Goal: Task Accomplishment & Management: Complete application form

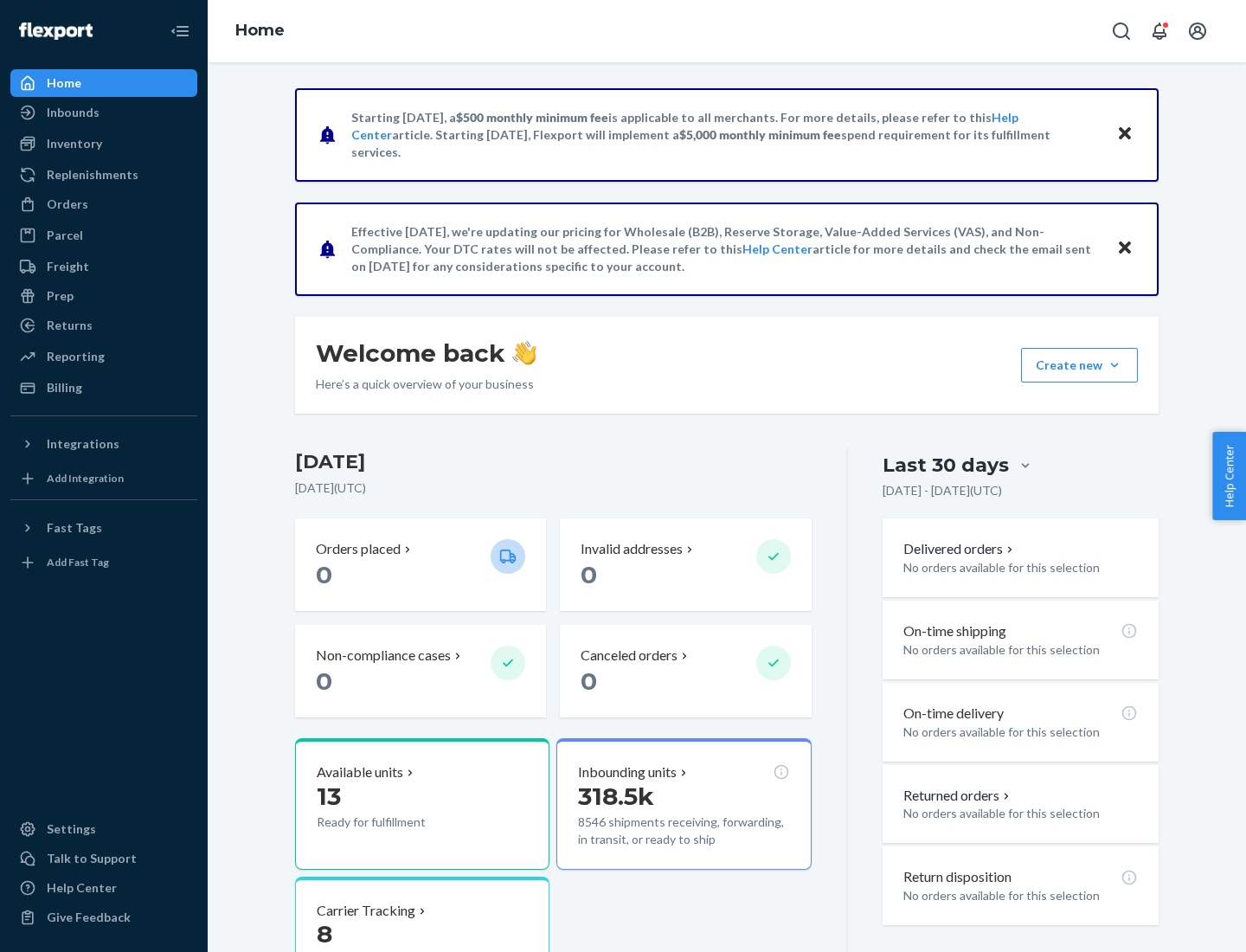
click at [1115, 365] on button "Create new Create new inbound Create new order Create new product" at bounding box center [1079, 365] width 116 height 35
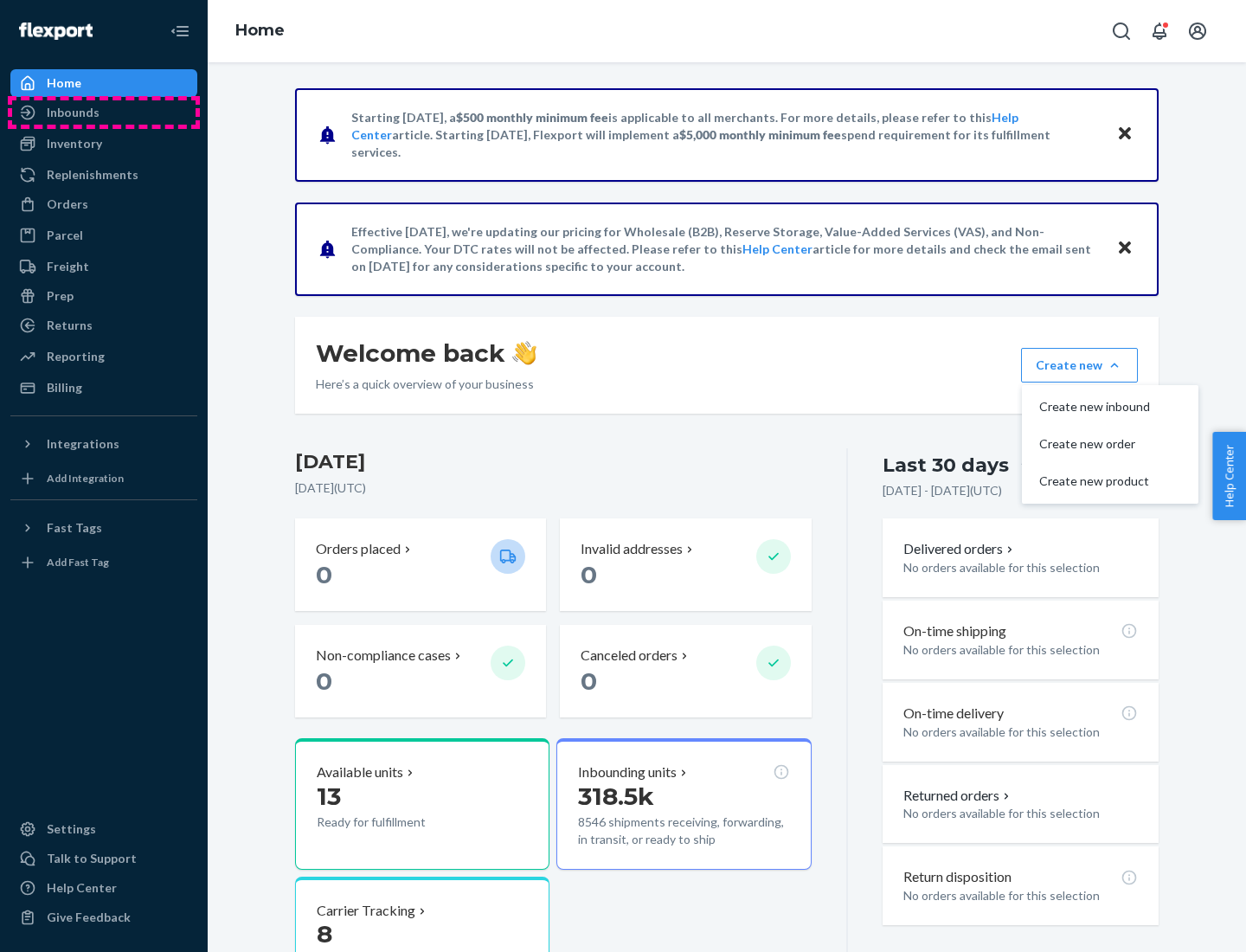
click at [104, 112] on div "Inbounds" at bounding box center [103, 113] width 183 height 24
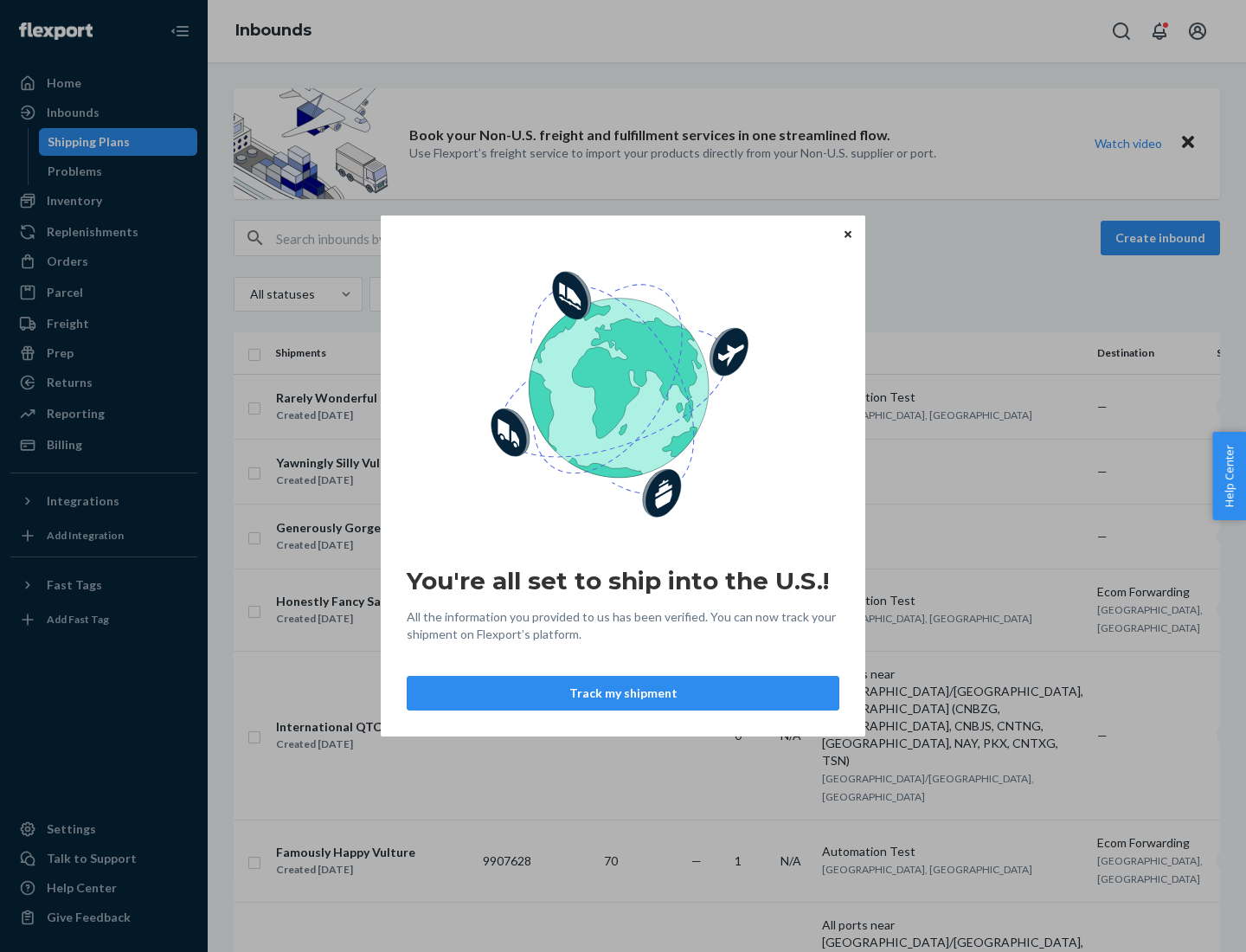
click at [623, 693] on button "Track my shipment" at bounding box center [623, 693] width 433 height 35
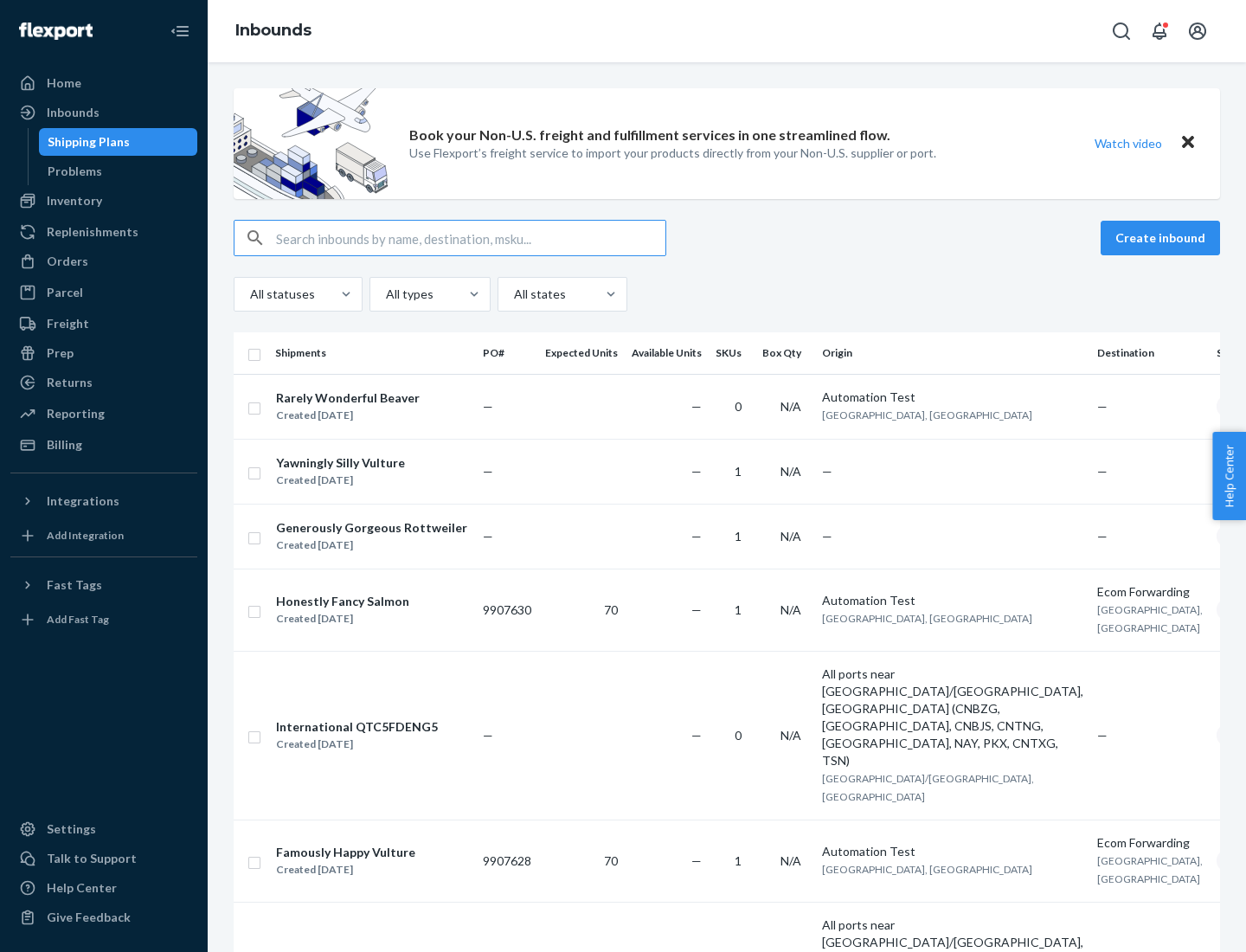
click at [1163, 238] on button "Create inbound" at bounding box center [1160, 238] width 119 height 35
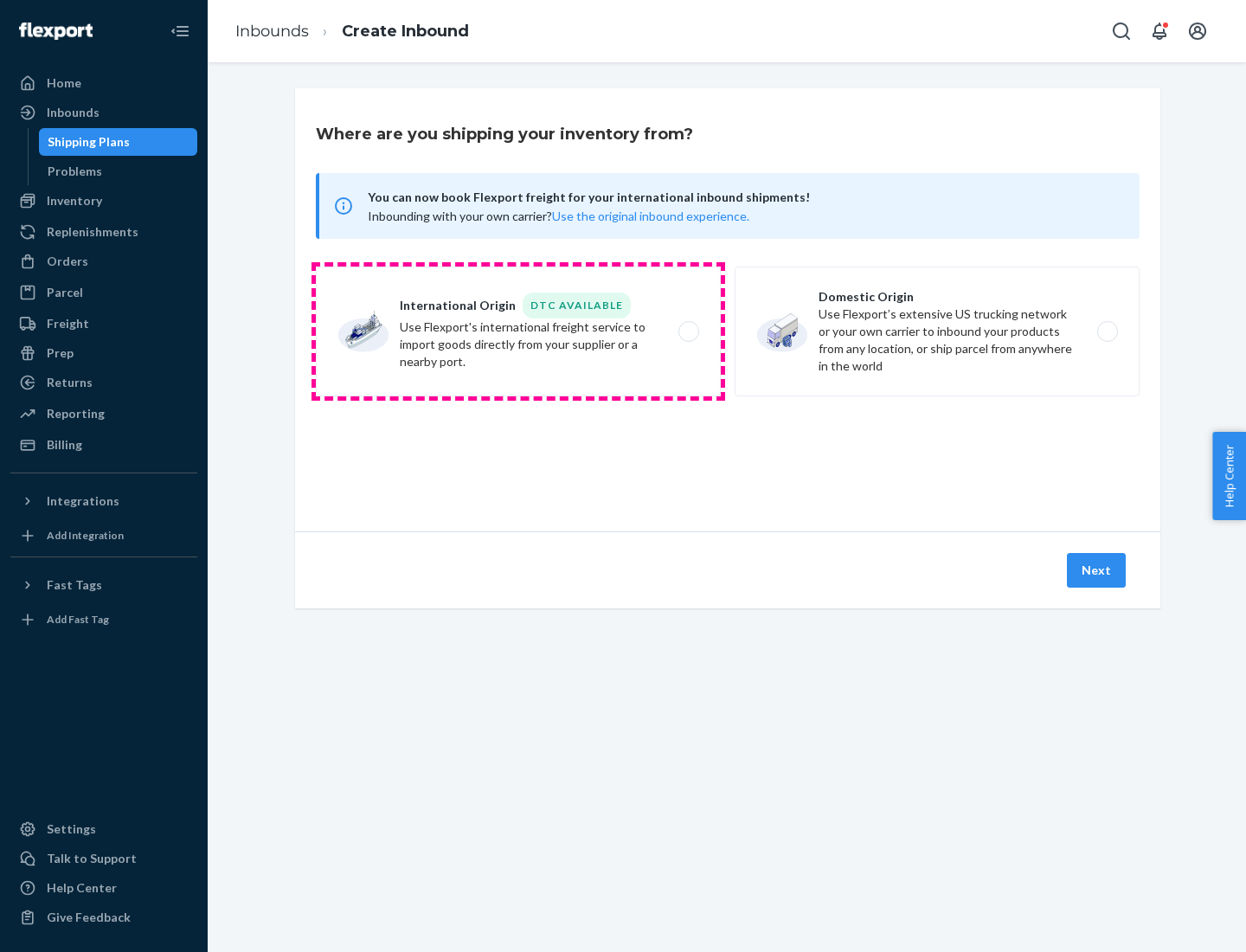
click at [519, 331] on label "International Origin DTC Available Use Flexport's international freight service…" at bounding box center [519, 331] width 405 height 129
click at [688, 331] on input "International Origin DTC Available Use Flexport's international freight service…" at bounding box center [693, 332] width 11 height 11
radio input "true"
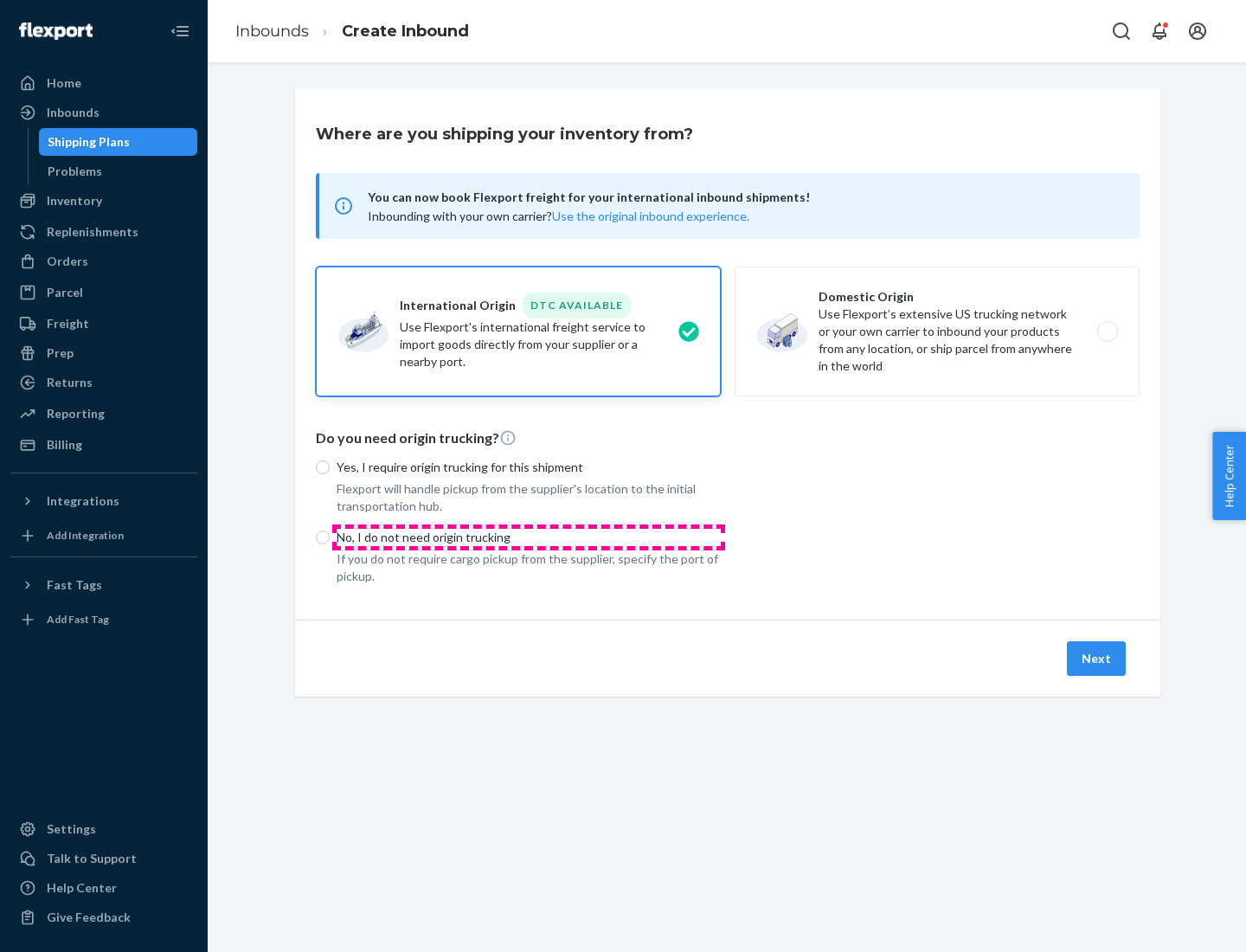
click at [529, 537] on p "No, I do not need origin trucking" at bounding box center [528, 538] width 384 height 17
click at [330, 537] on input "No, I do not need origin trucking" at bounding box center [323, 538] width 14 height 14
radio input "true"
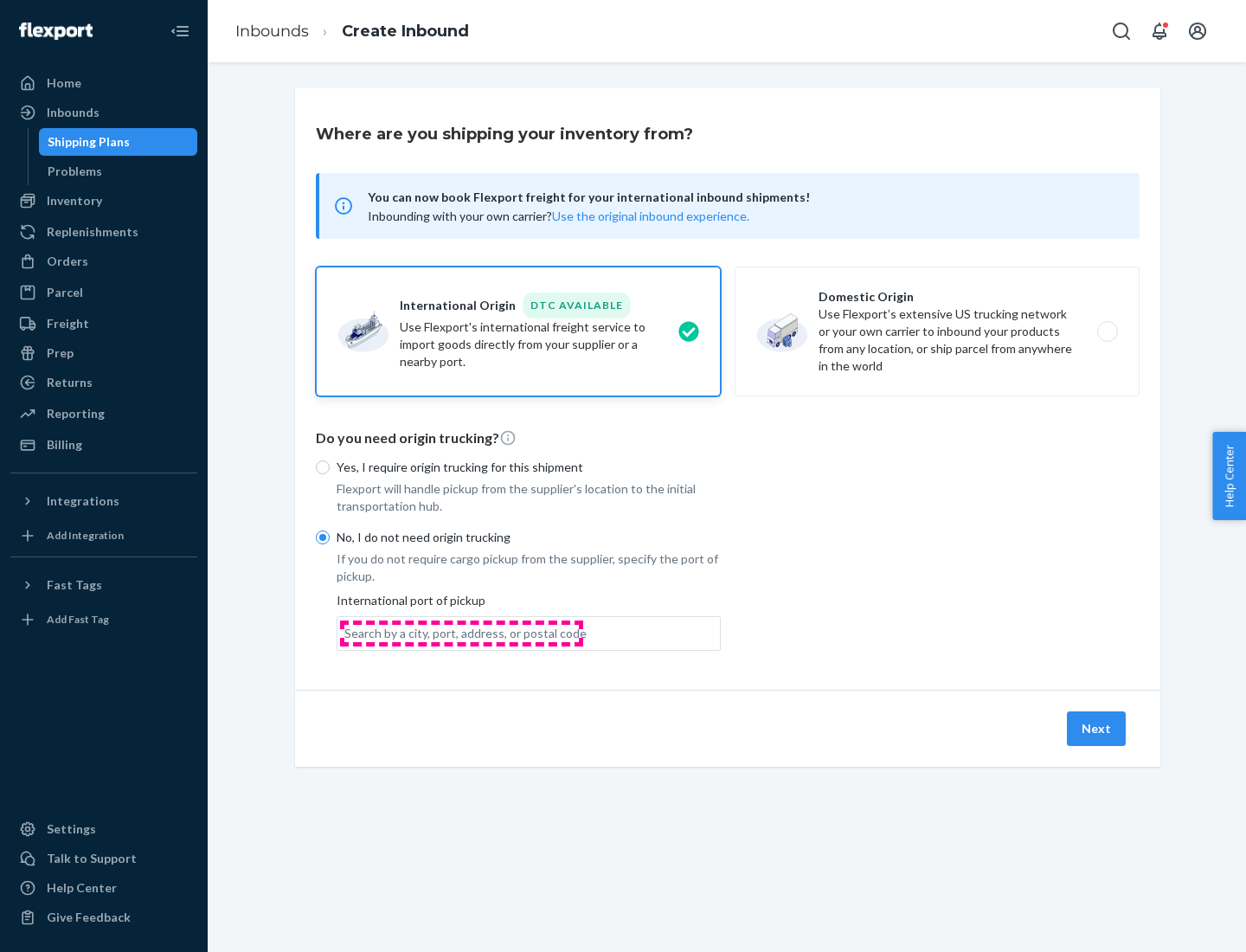
click at [461, 632] on div "Search by a city, port, address, or postal code" at bounding box center [465, 633] width 242 height 17
click at [346, 632] on input "Search by a city, port, address, or postal code" at bounding box center [345, 633] width 2 height 17
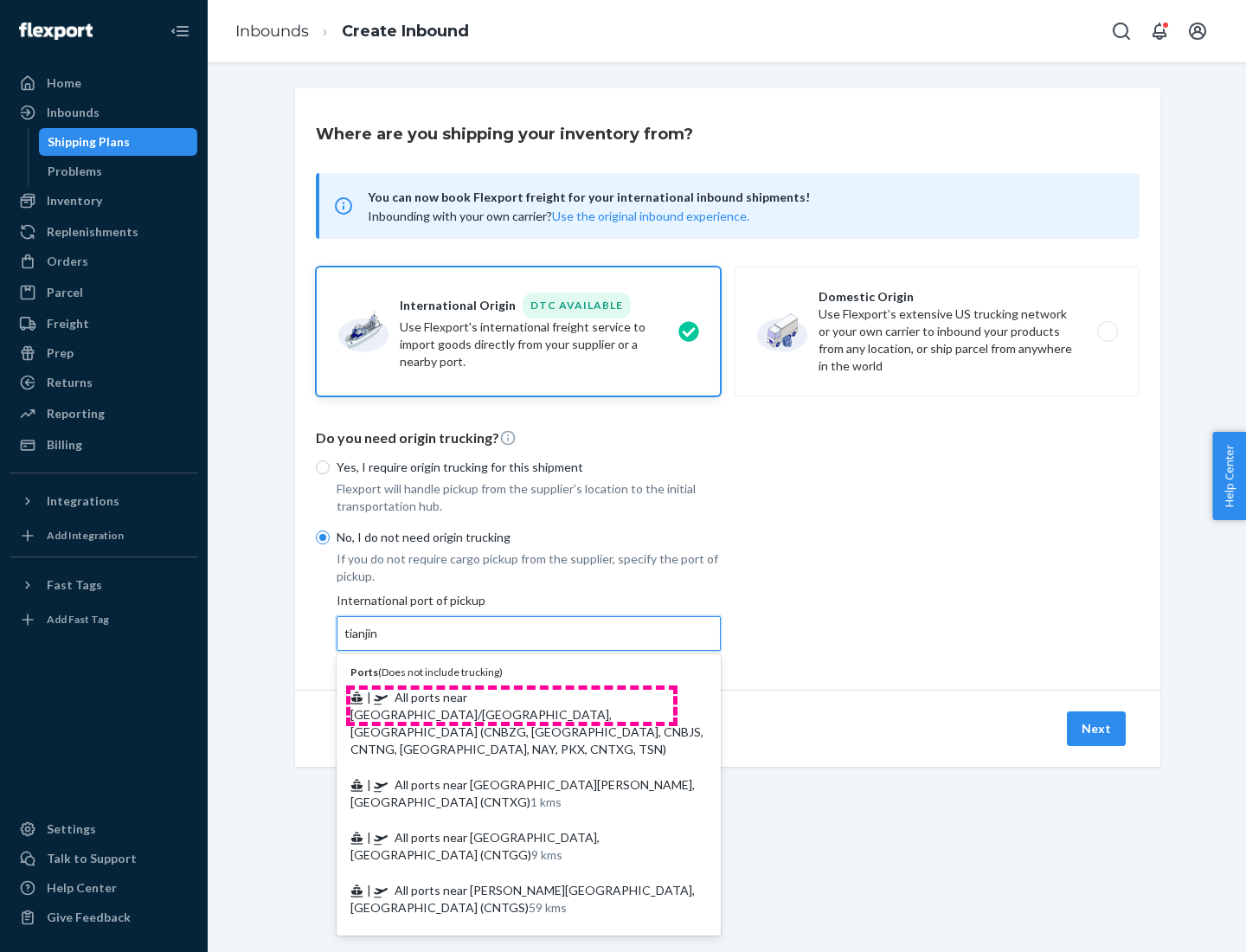
click at [512, 697] on span "| All ports near [GEOGRAPHIC_DATA]/[GEOGRAPHIC_DATA], [GEOGRAPHIC_DATA] (CNBZG,…" at bounding box center [527, 723] width 353 height 67
click at [380, 642] on input "tianjin" at bounding box center [361, 633] width 36 height 17
type input "All ports near [GEOGRAPHIC_DATA]/[GEOGRAPHIC_DATA], [GEOGRAPHIC_DATA] (CNBZG, […"
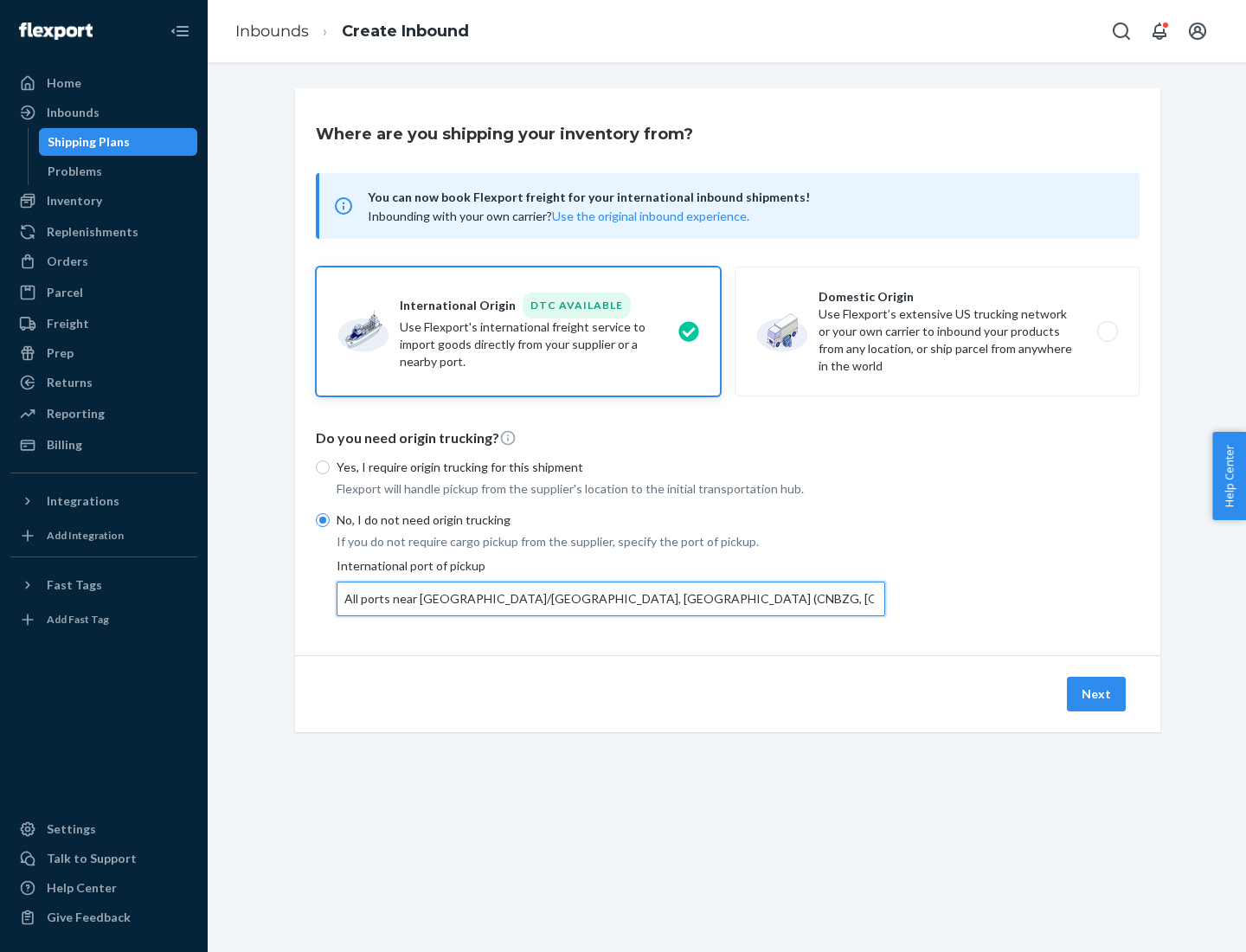
click at [1097, 693] on button "Next" at bounding box center [1097, 694] width 59 height 35
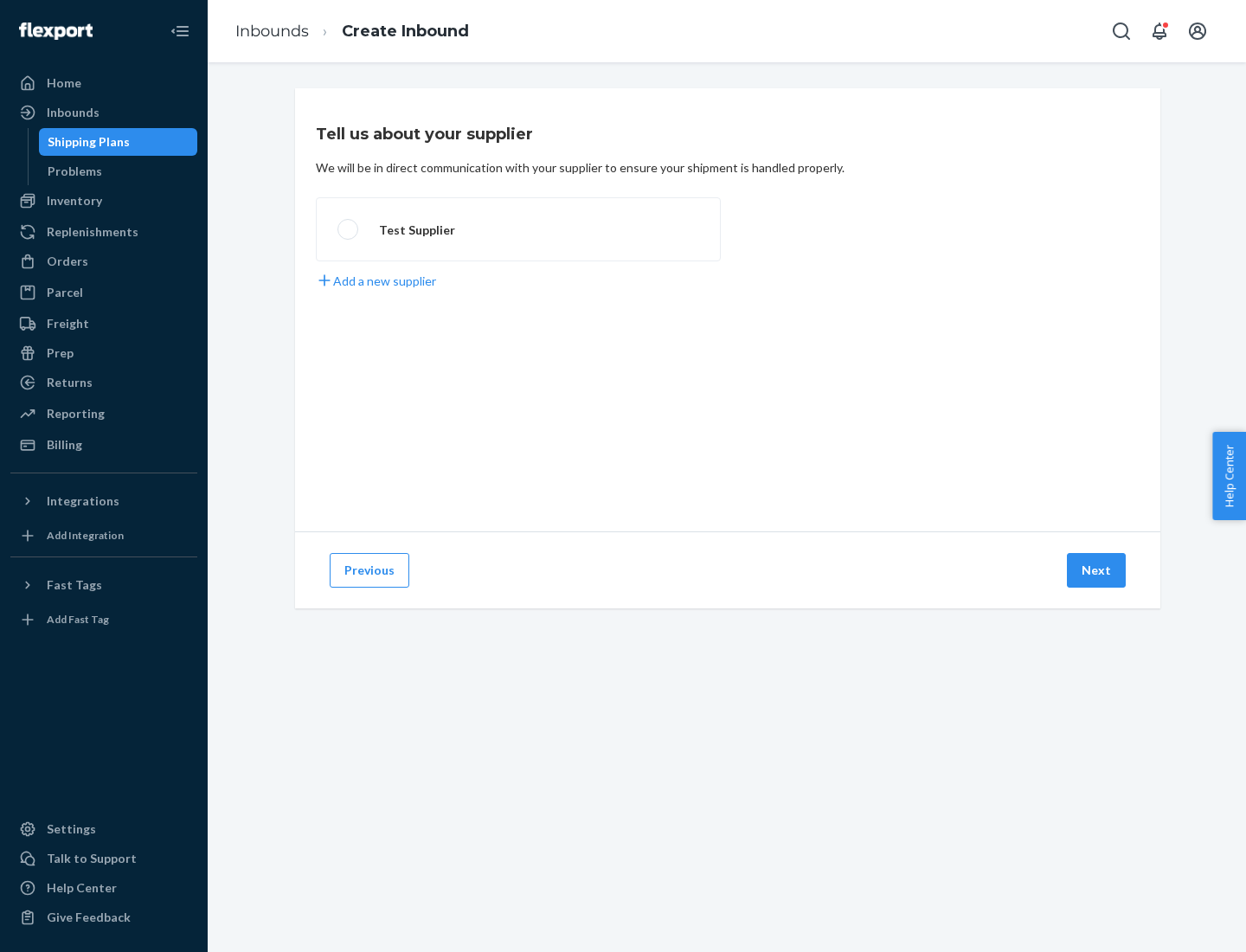
click at [519, 229] on label "Test Supplier" at bounding box center [519, 229] width 405 height 64
click at [348, 229] on input "Test Supplier" at bounding box center [342, 229] width 11 height 11
radio input "true"
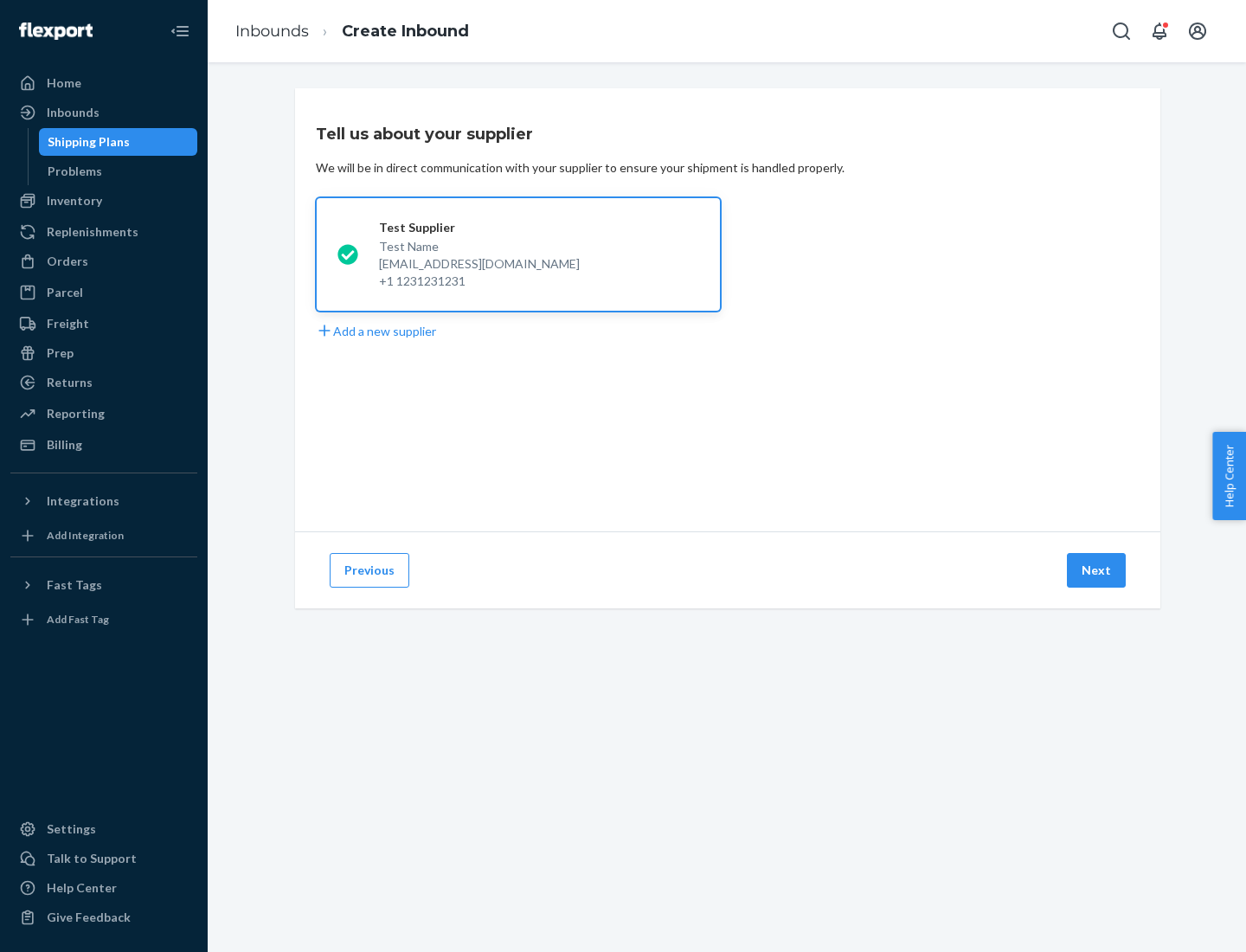
click at [1097, 570] on button "Next" at bounding box center [1097, 570] width 59 height 35
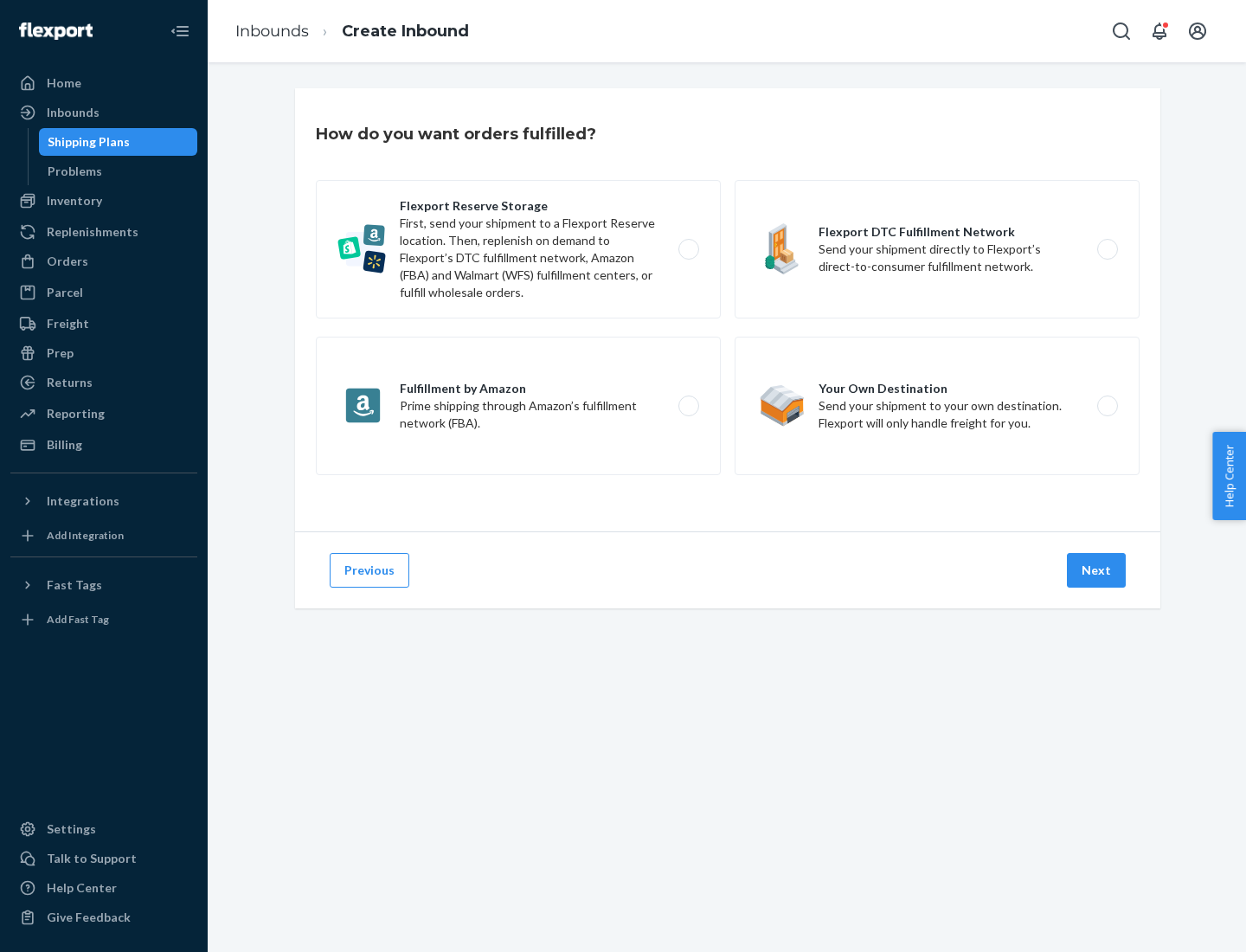
click at [519, 249] on label "Flexport Reserve Storage First, send your shipment to a Flexport Reserve locati…" at bounding box center [519, 248] width 405 height 138
click at [688, 249] on input "Flexport Reserve Storage First, send your shipment to a Flexport Reserve locati…" at bounding box center [693, 249] width 11 height 11
radio input "true"
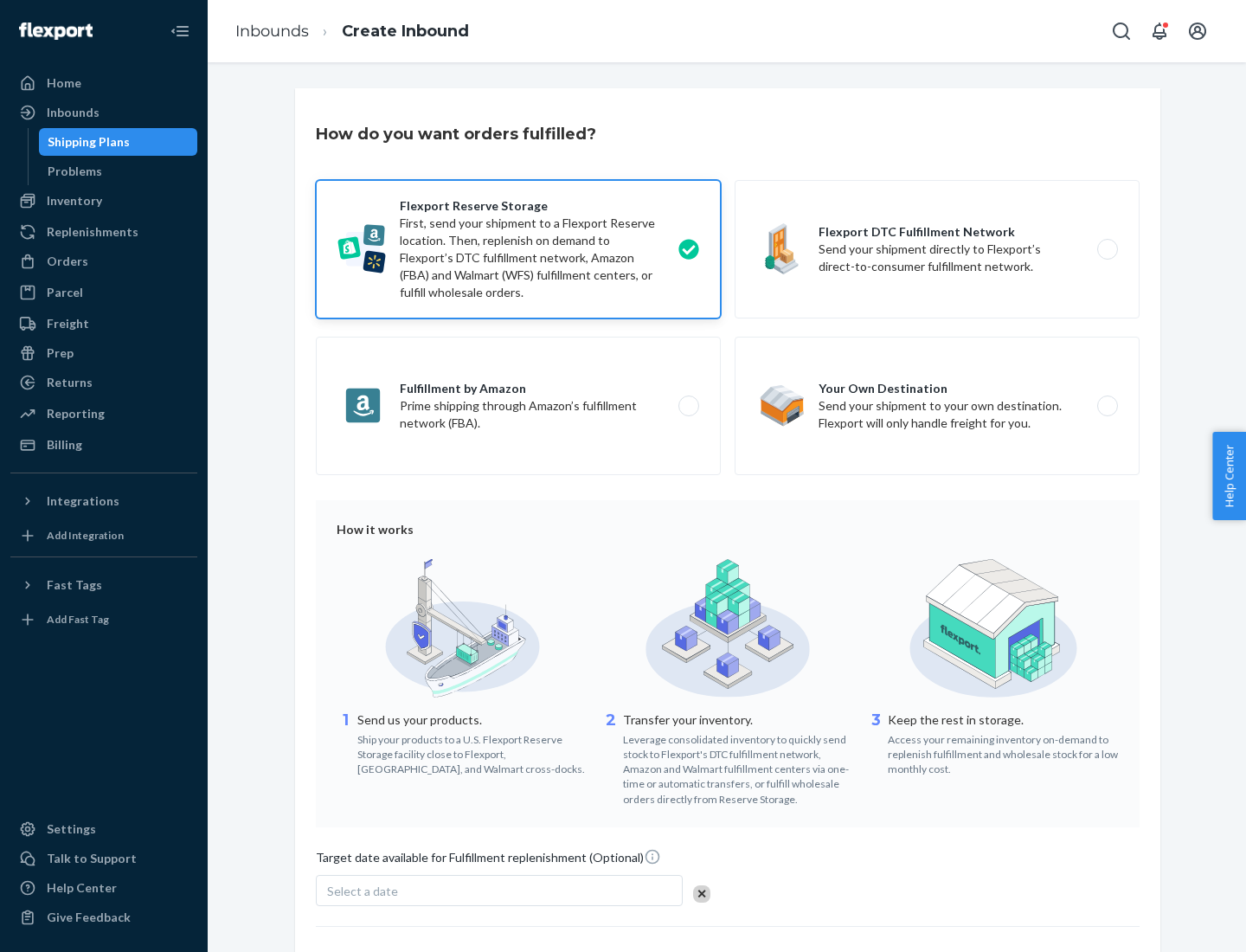
scroll to position [142, 0]
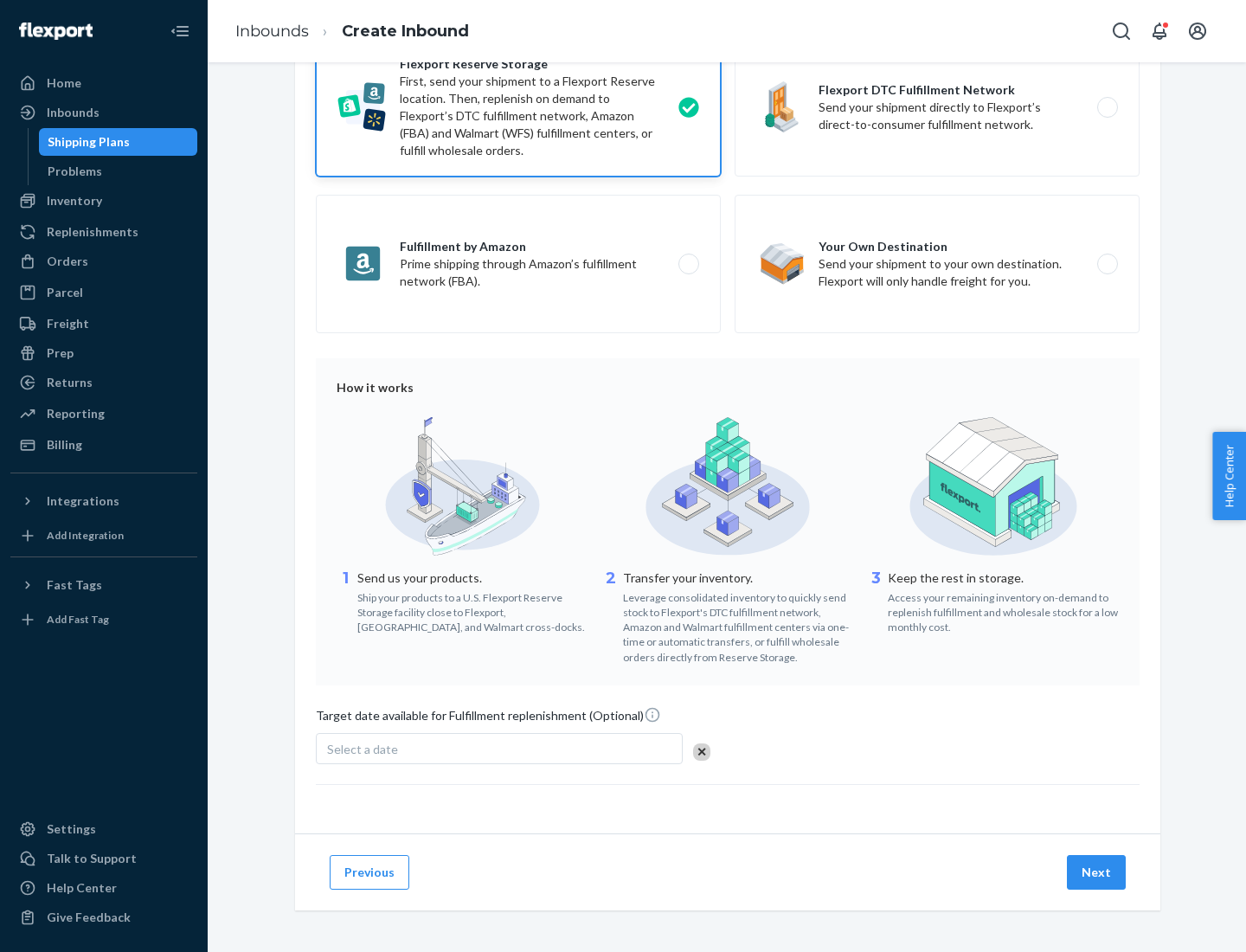
click at [1097, 871] on button "Next" at bounding box center [1097, 872] width 59 height 35
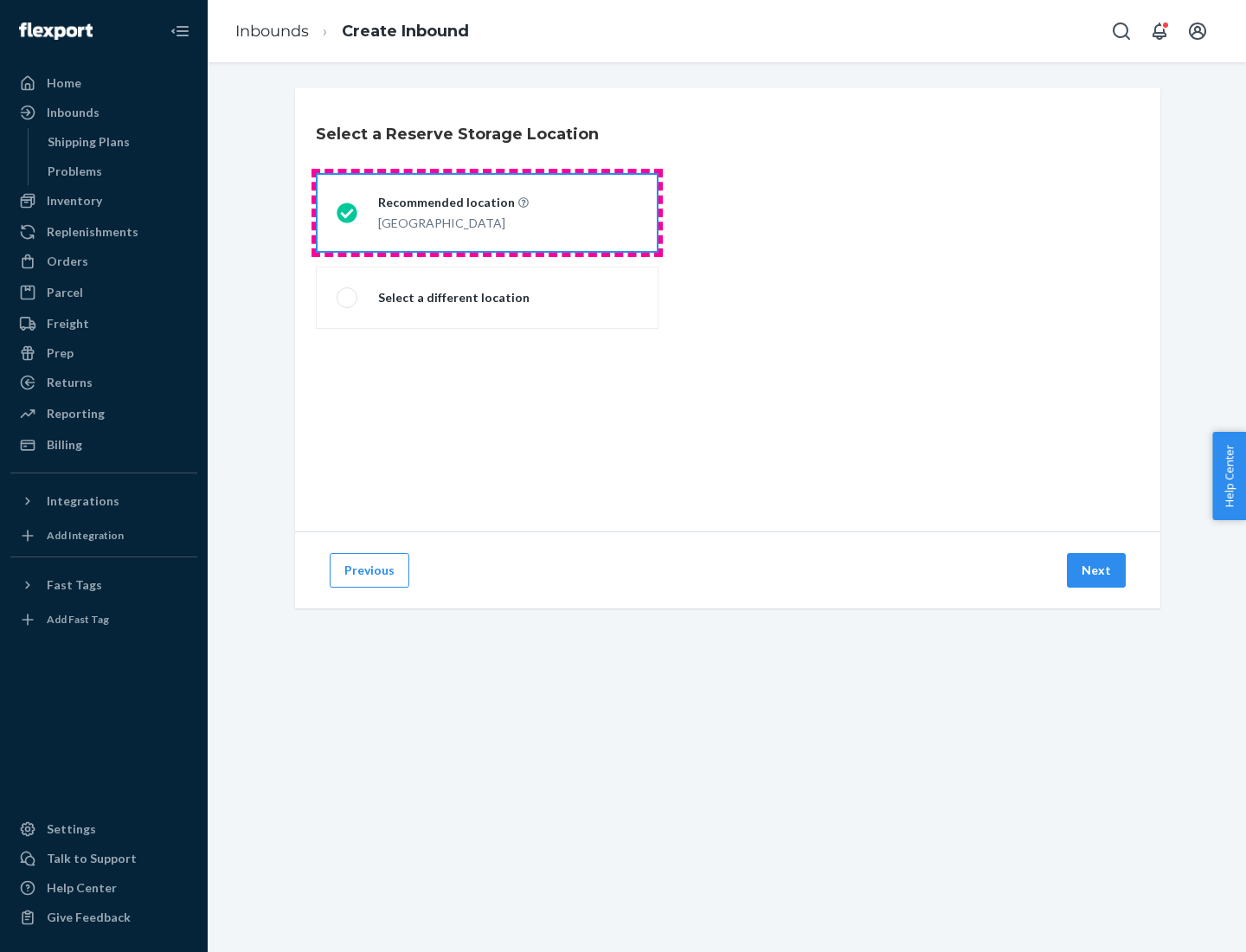
click at [487, 213] on div "[GEOGRAPHIC_DATA]" at bounding box center [453, 221] width 150 height 21
click at [348, 213] on input "Recommended location [GEOGRAPHIC_DATA]" at bounding box center [341, 213] width 11 height 11
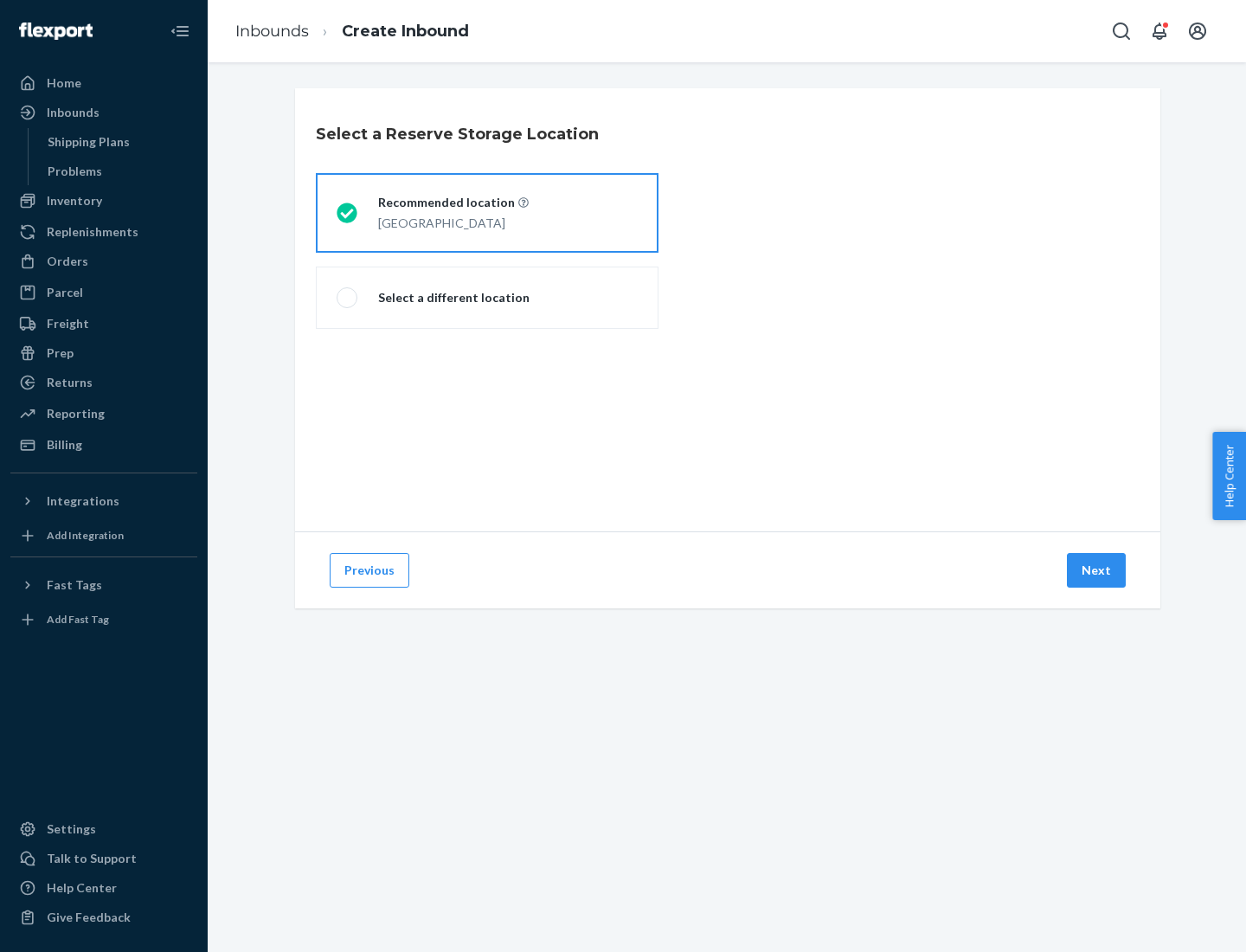
click at [1097, 570] on button "Next" at bounding box center [1097, 570] width 59 height 35
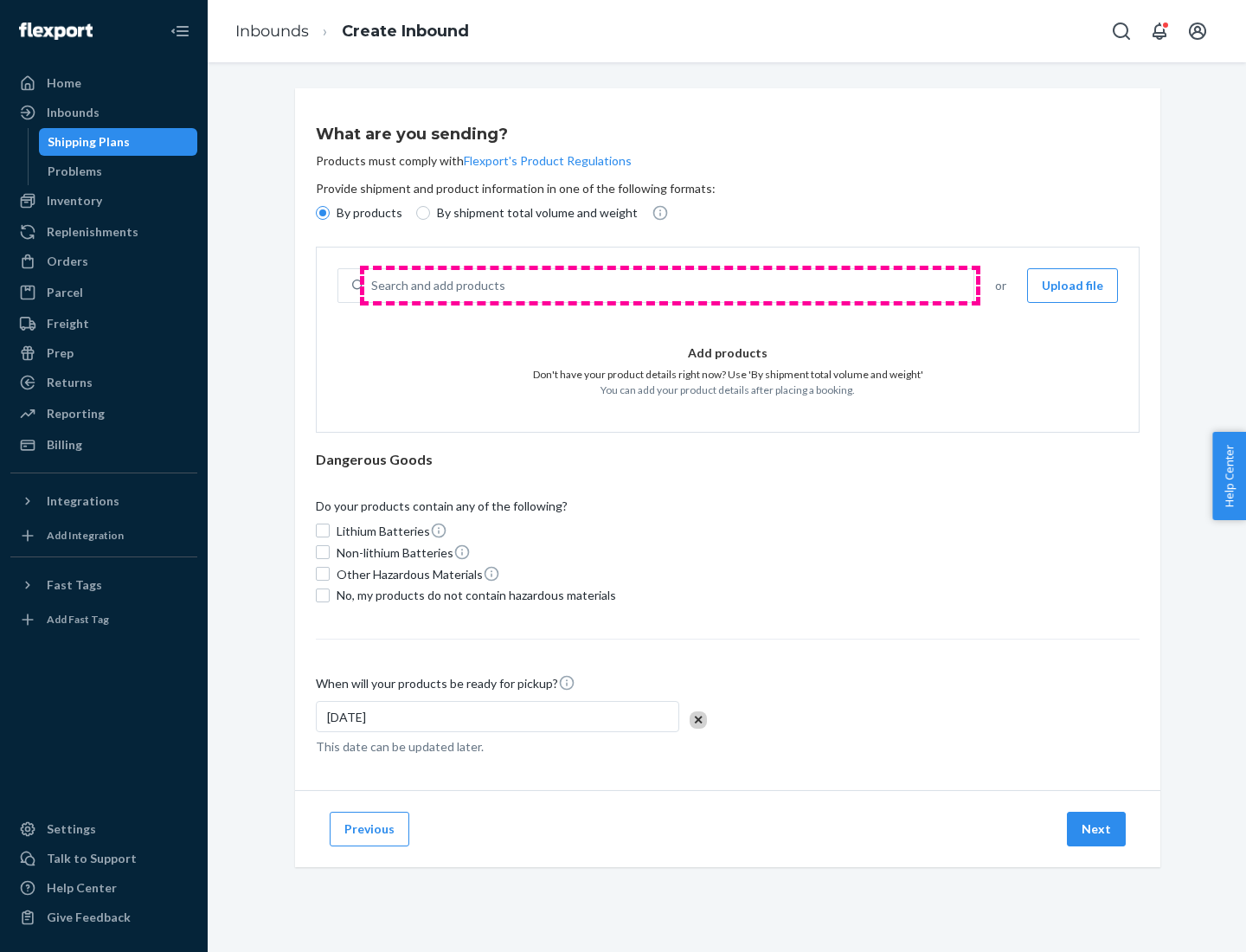
click at [670, 286] on div "Search and add products" at bounding box center [668, 286] width 609 height 31
click at [373, 286] on input "Search and add products" at bounding box center [372, 286] width 2 height 17
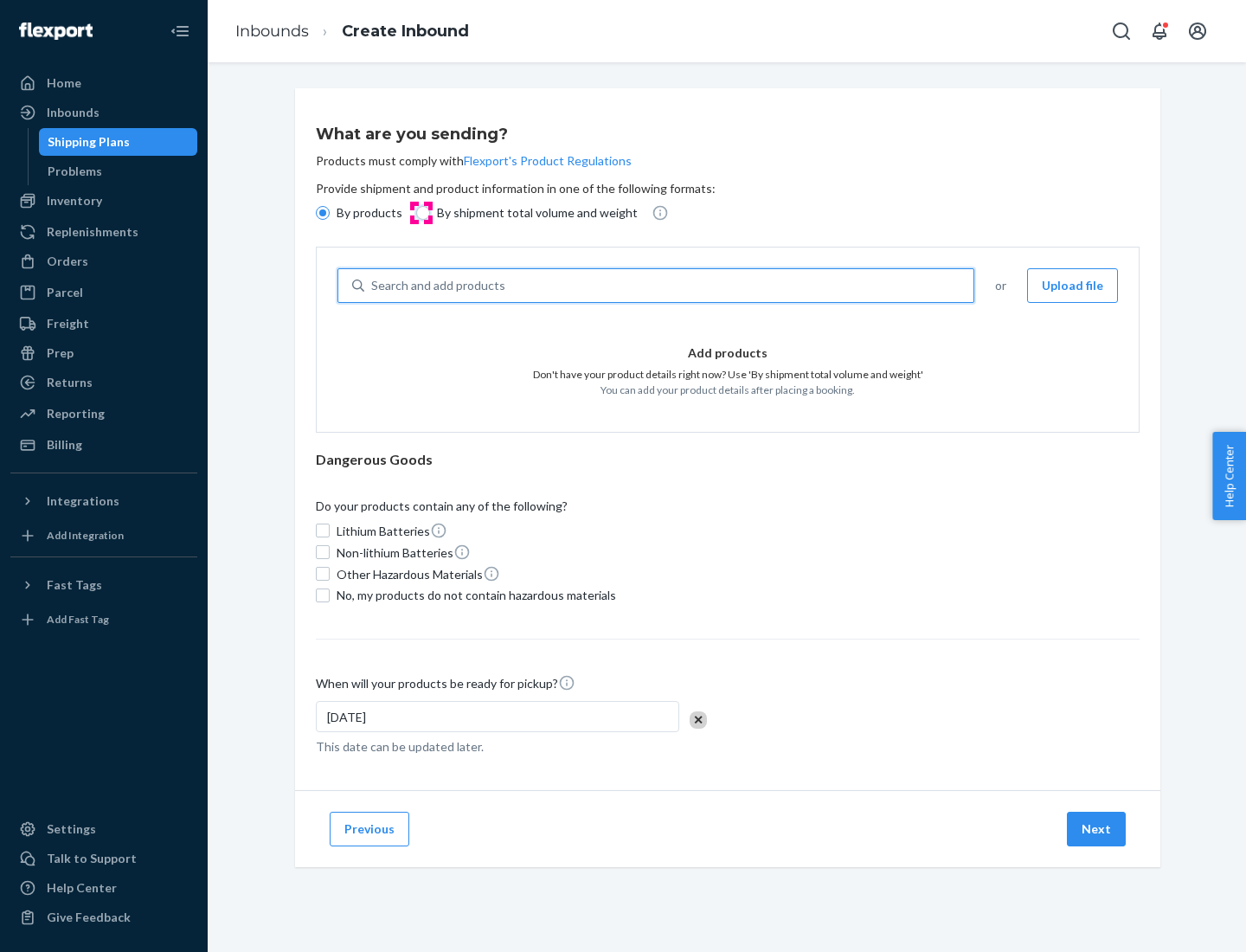
click at [421, 213] on input "By shipment total volume and weight" at bounding box center [423, 213] width 14 height 14
radio input "true"
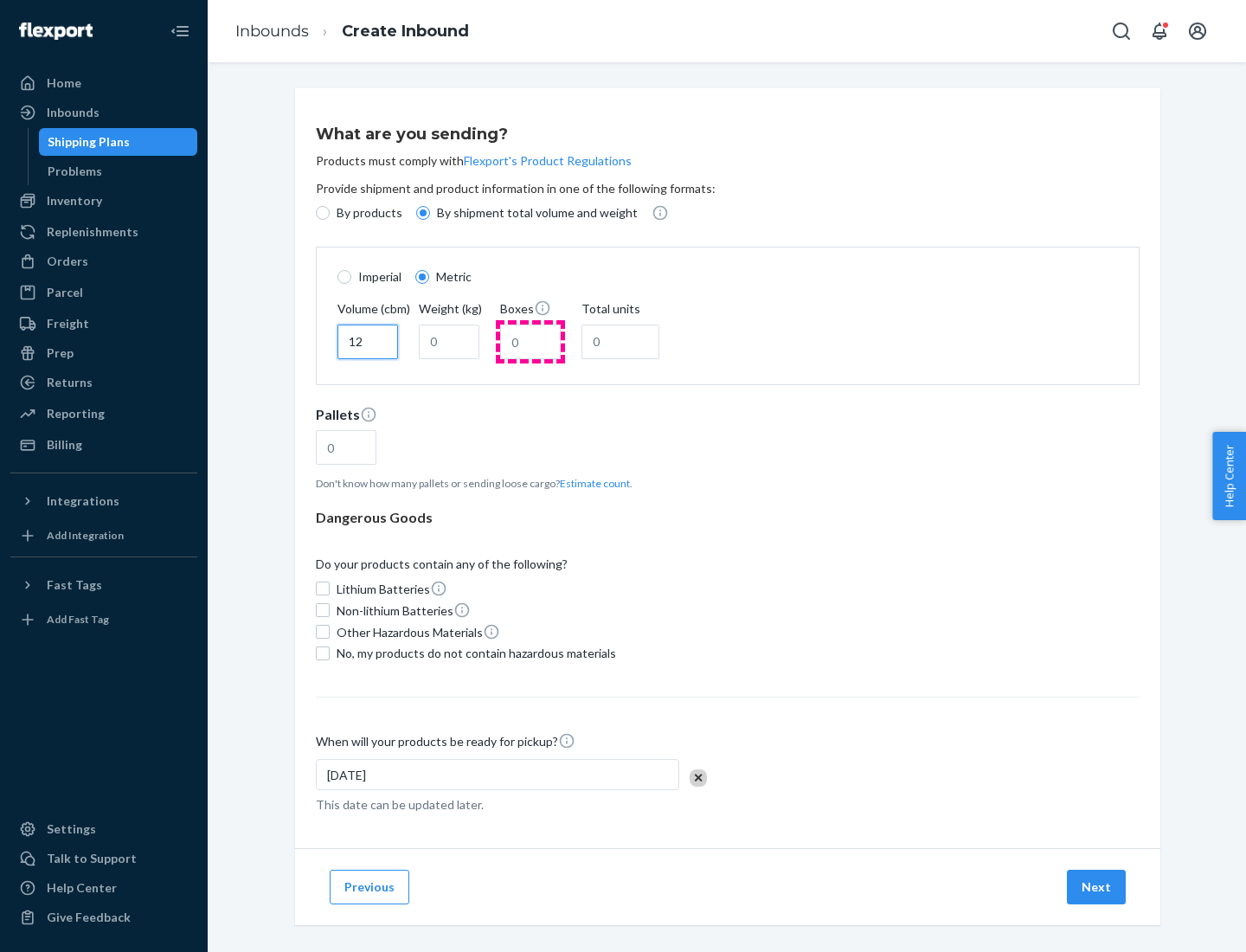
type input "12"
type input "22"
type input "222"
type input "121"
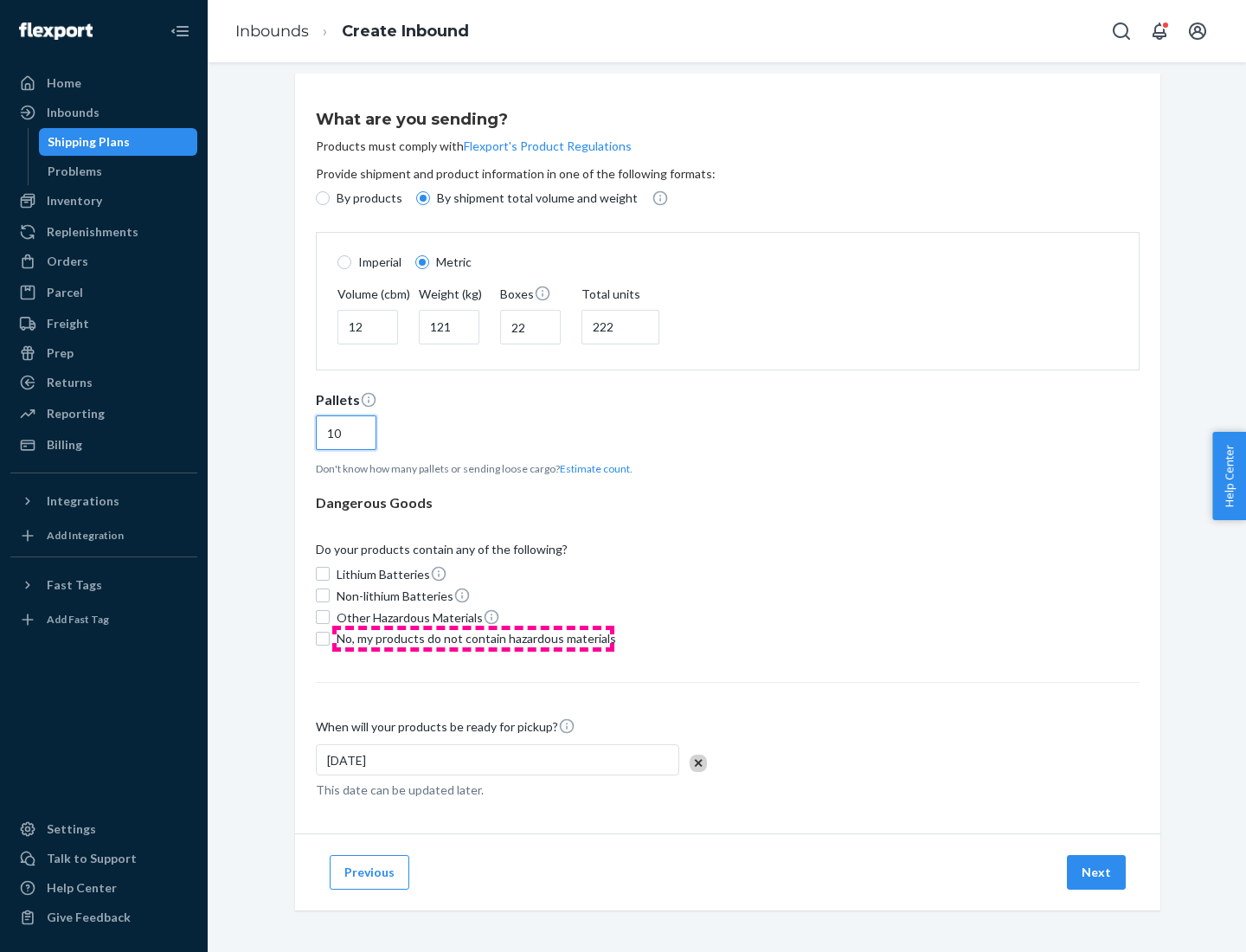
type input "10"
click at [474, 638] on span "No, my products do not contain hazardous materials" at bounding box center [476, 638] width 280 height 17
click at [330, 638] on input "No, my products do not contain hazardous materials" at bounding box center [323, 638] width 14 height 14
checkbox input "true"
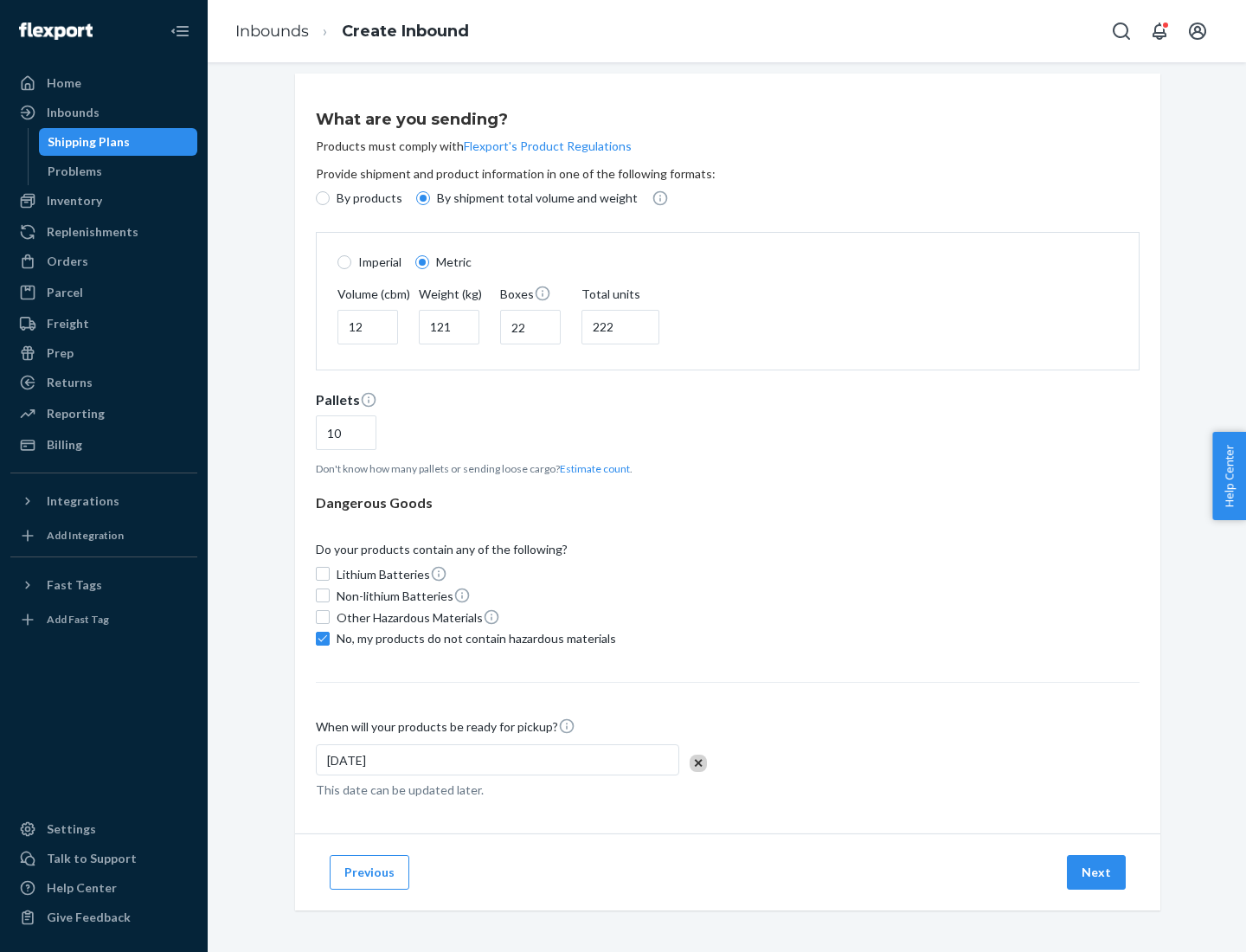
click at [1097, 871] on button "Next" at bounding box center [1097, 872] width 59 height 35
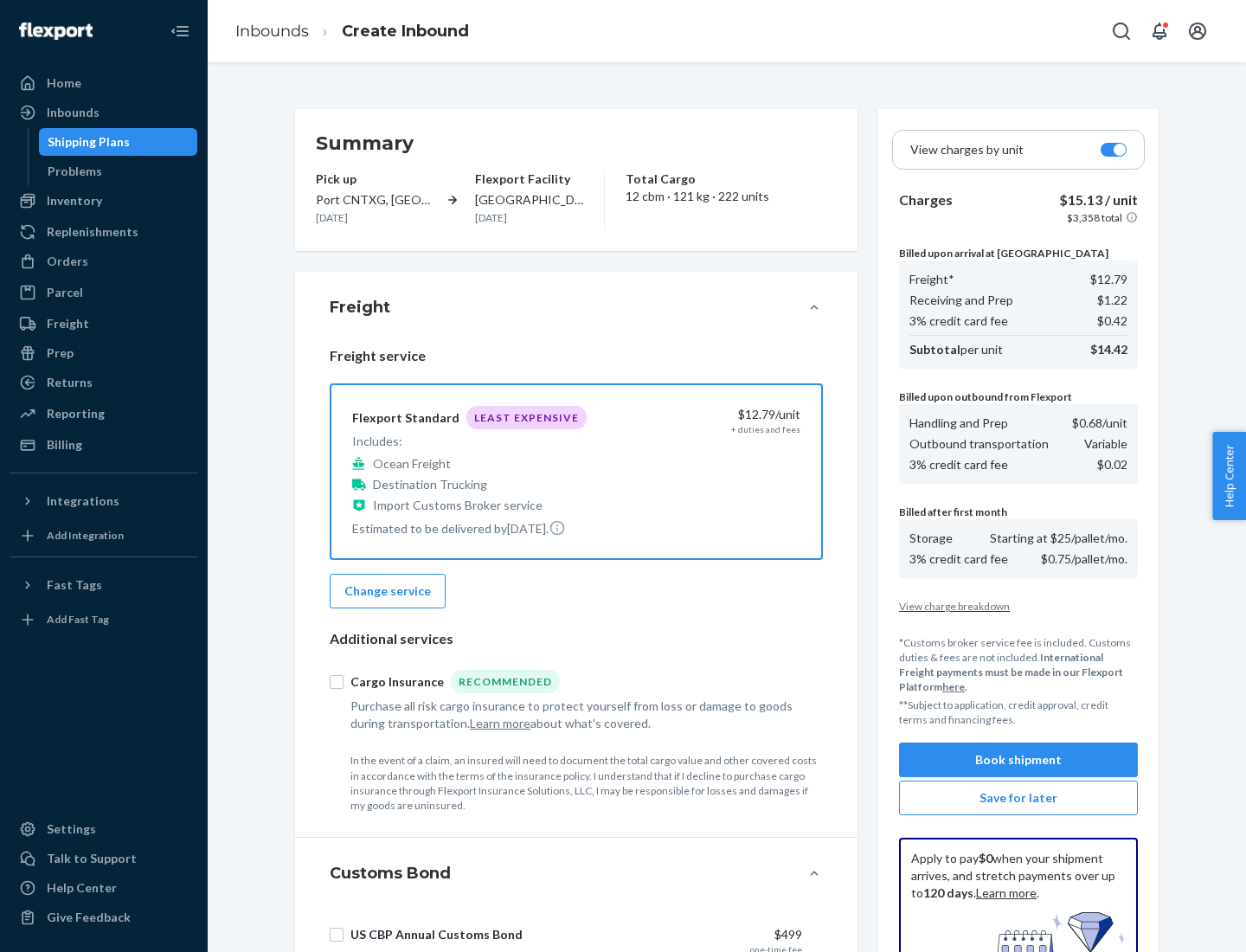
scroll to position [253, 0]
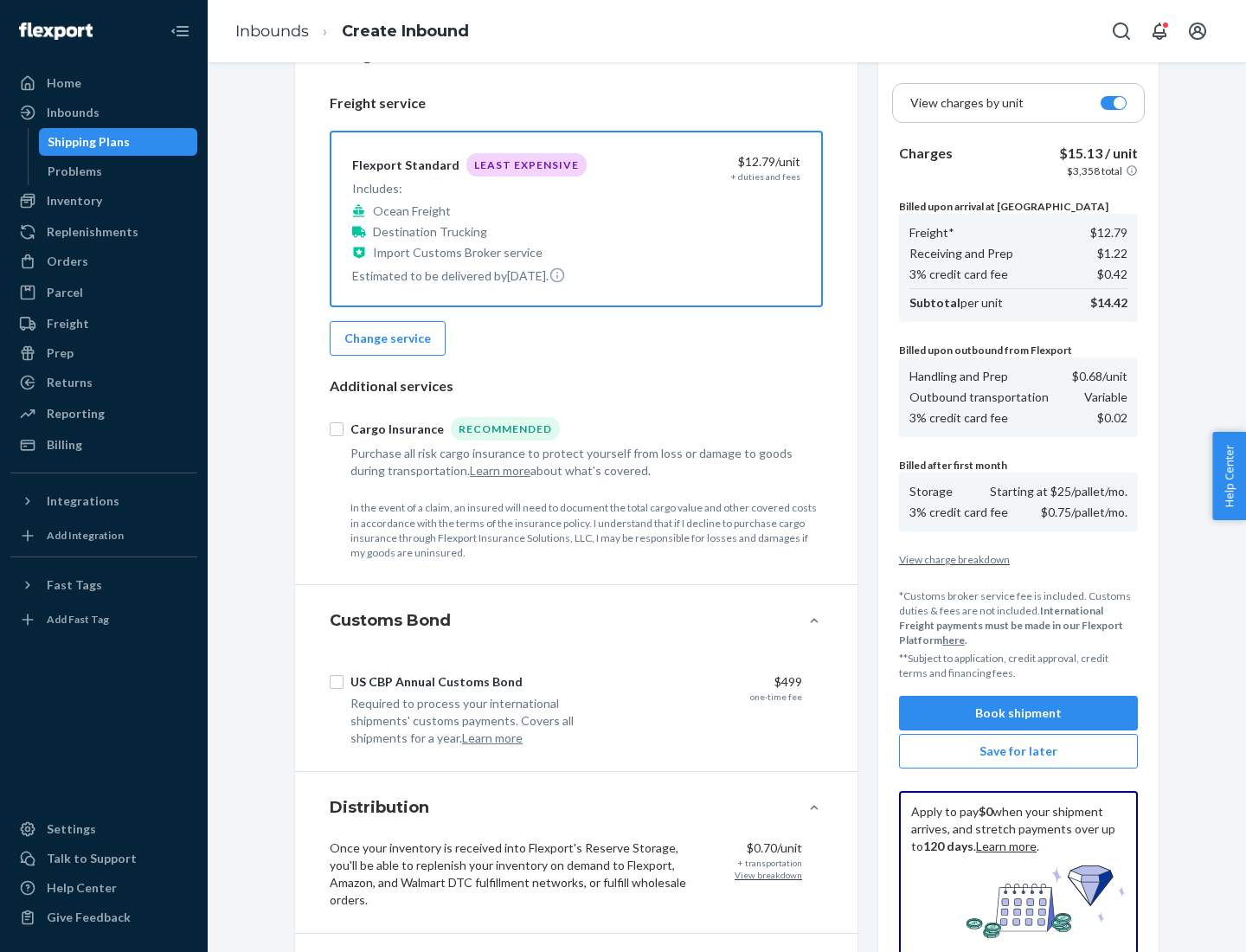
click at [1018, 713] on button "Book shipment" at bounding box center [1018, 713] width 239 height 35
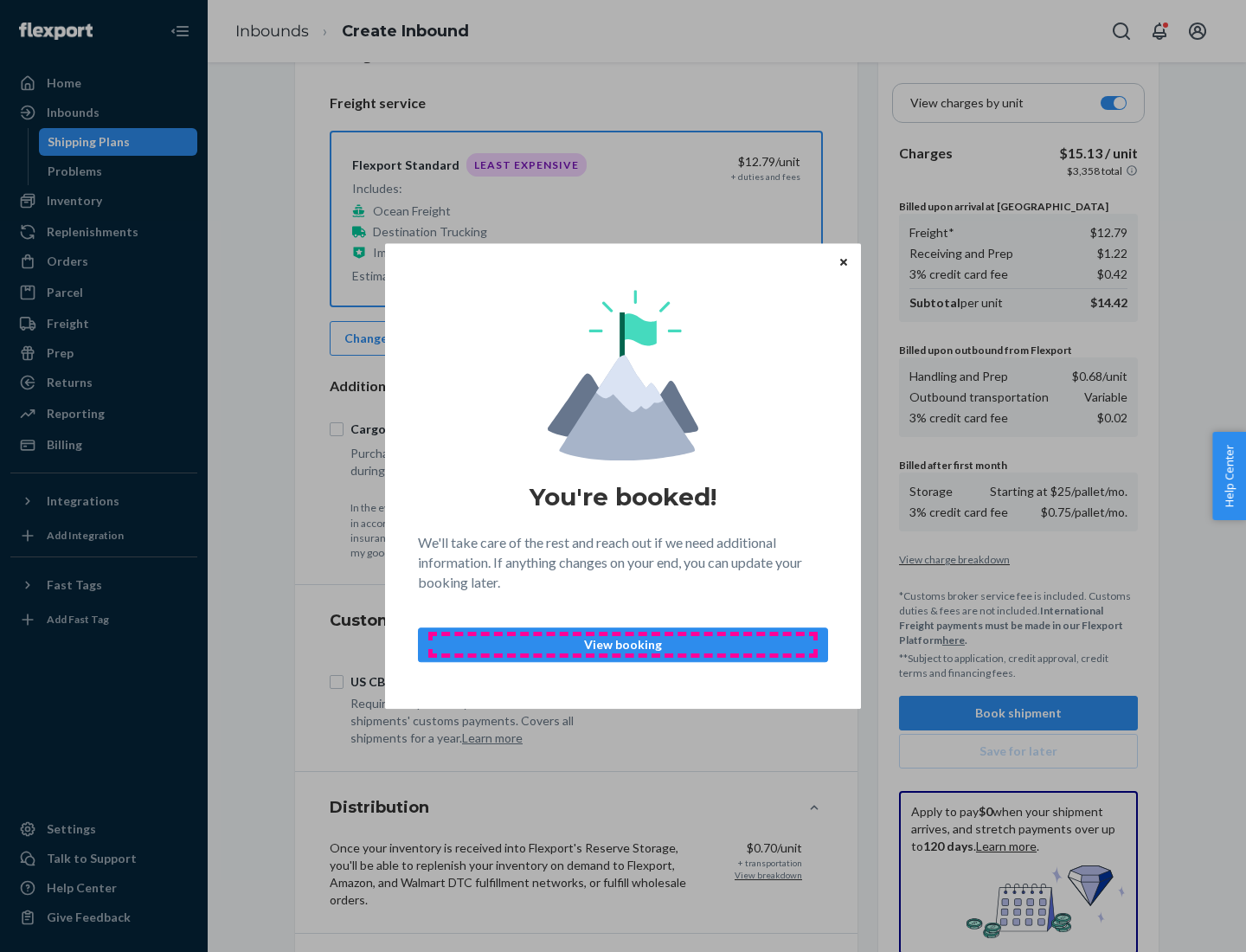
click at [623, 644] on p "View booking" at bounding box center [623, 645] width 381 height 17
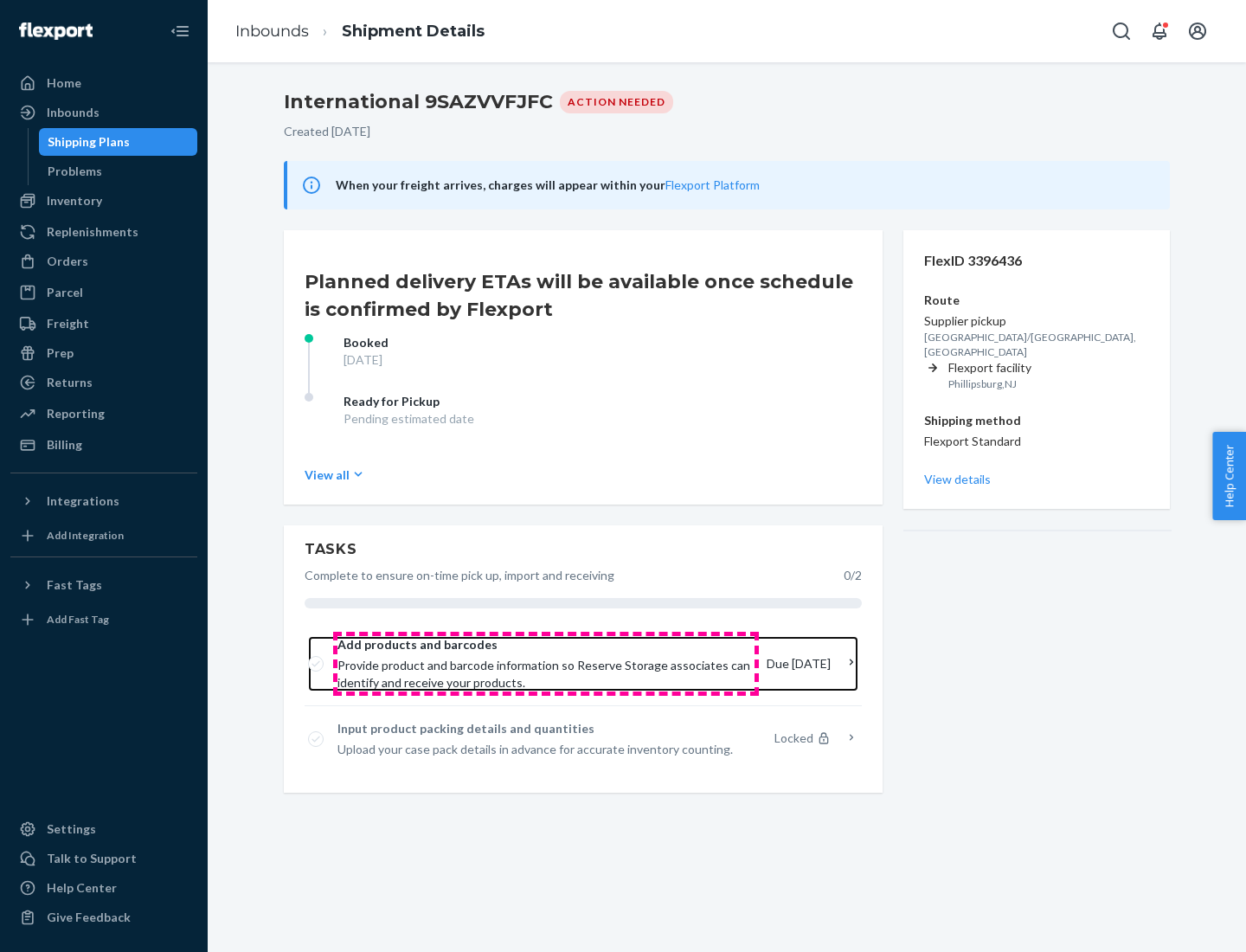
click at [547, 664] on span "Provide product and barcode information so Reserve Storage associates can ident…" at bounding box center [545, 674] width 415 height 35
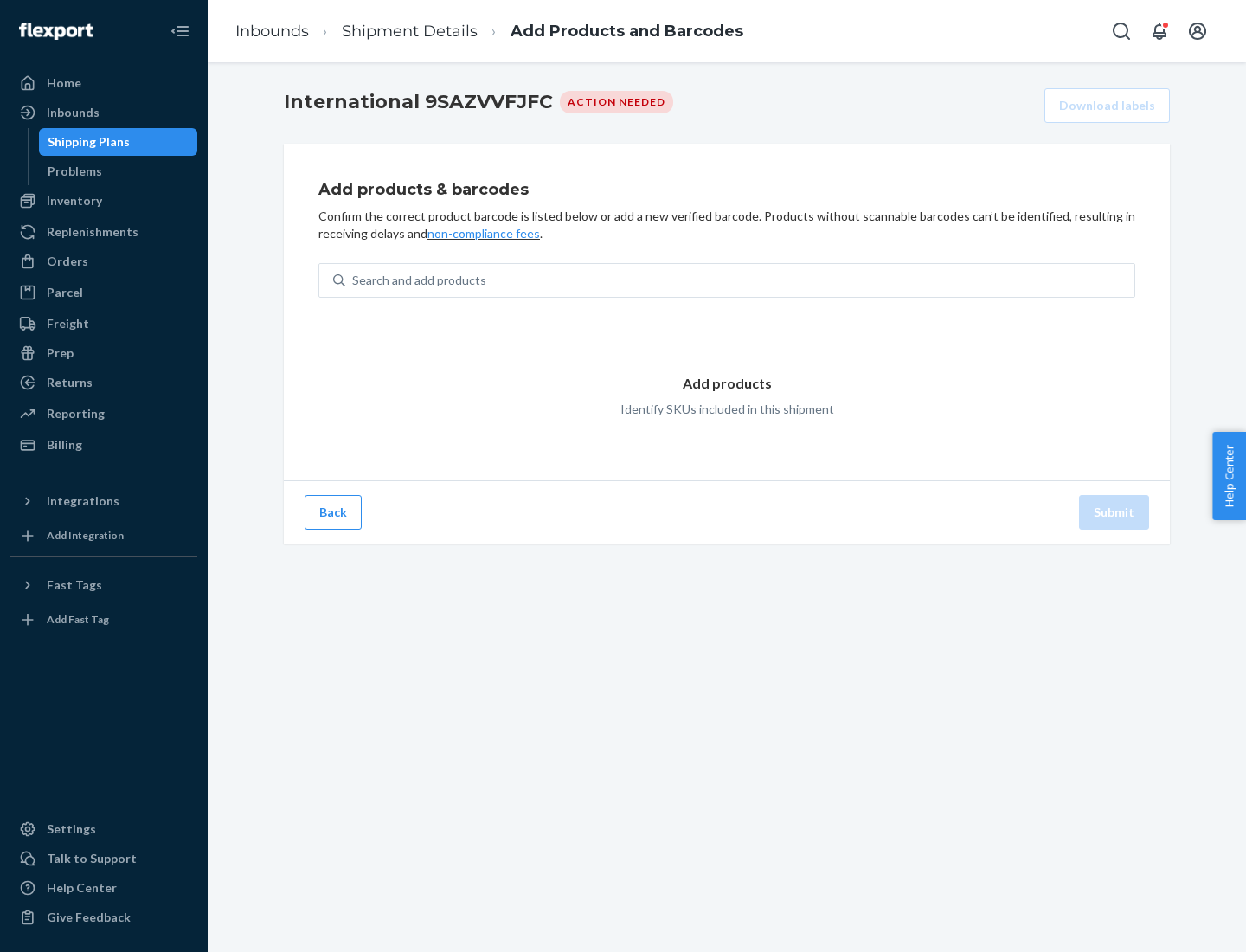
click at [740, 281] on div "Search and add products" at bounding box center [739, 281] width 789 height 31
click at [354, 281] on input "Search and add products" at bounding box center [353, 281] width 2 height 17
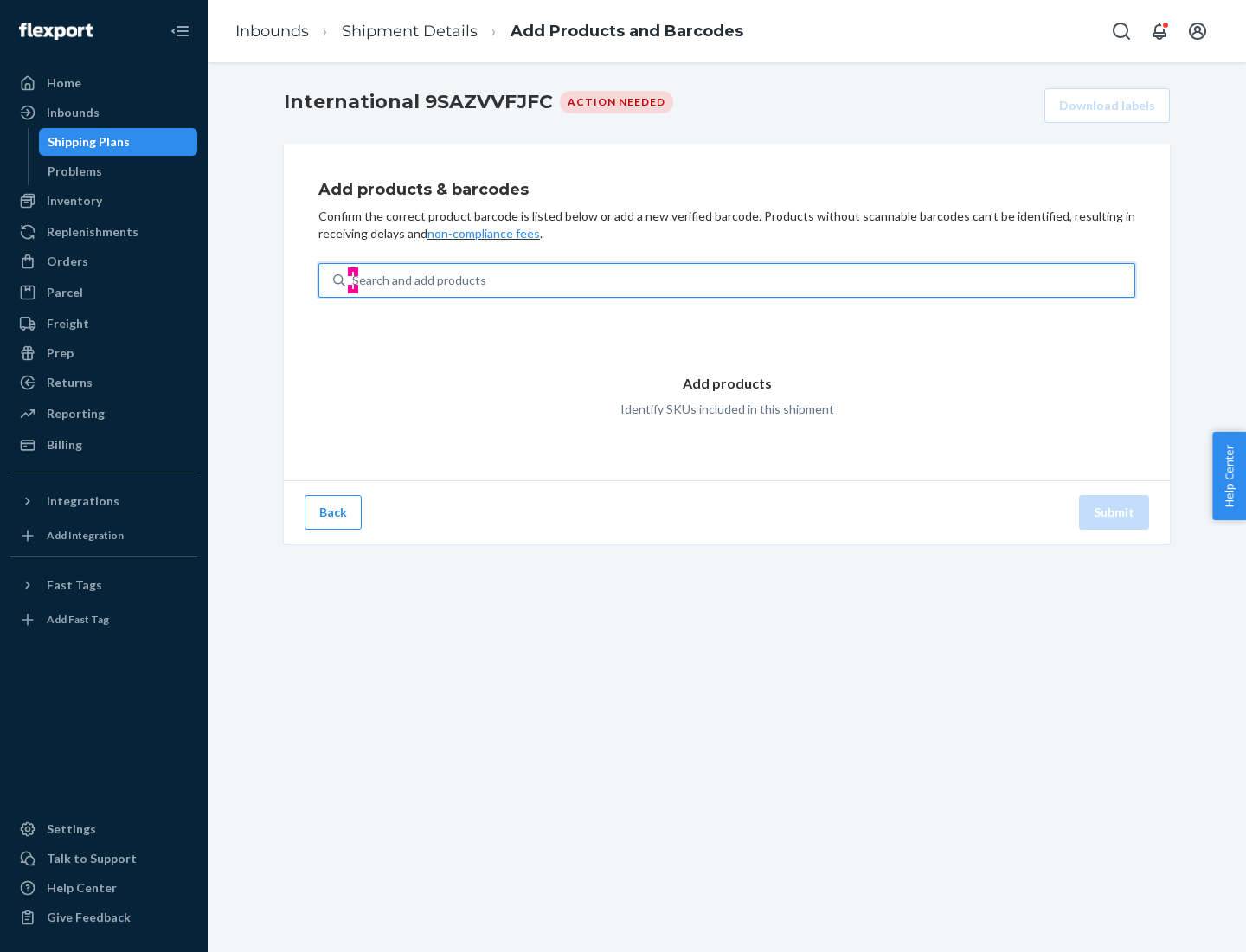
type input "test"
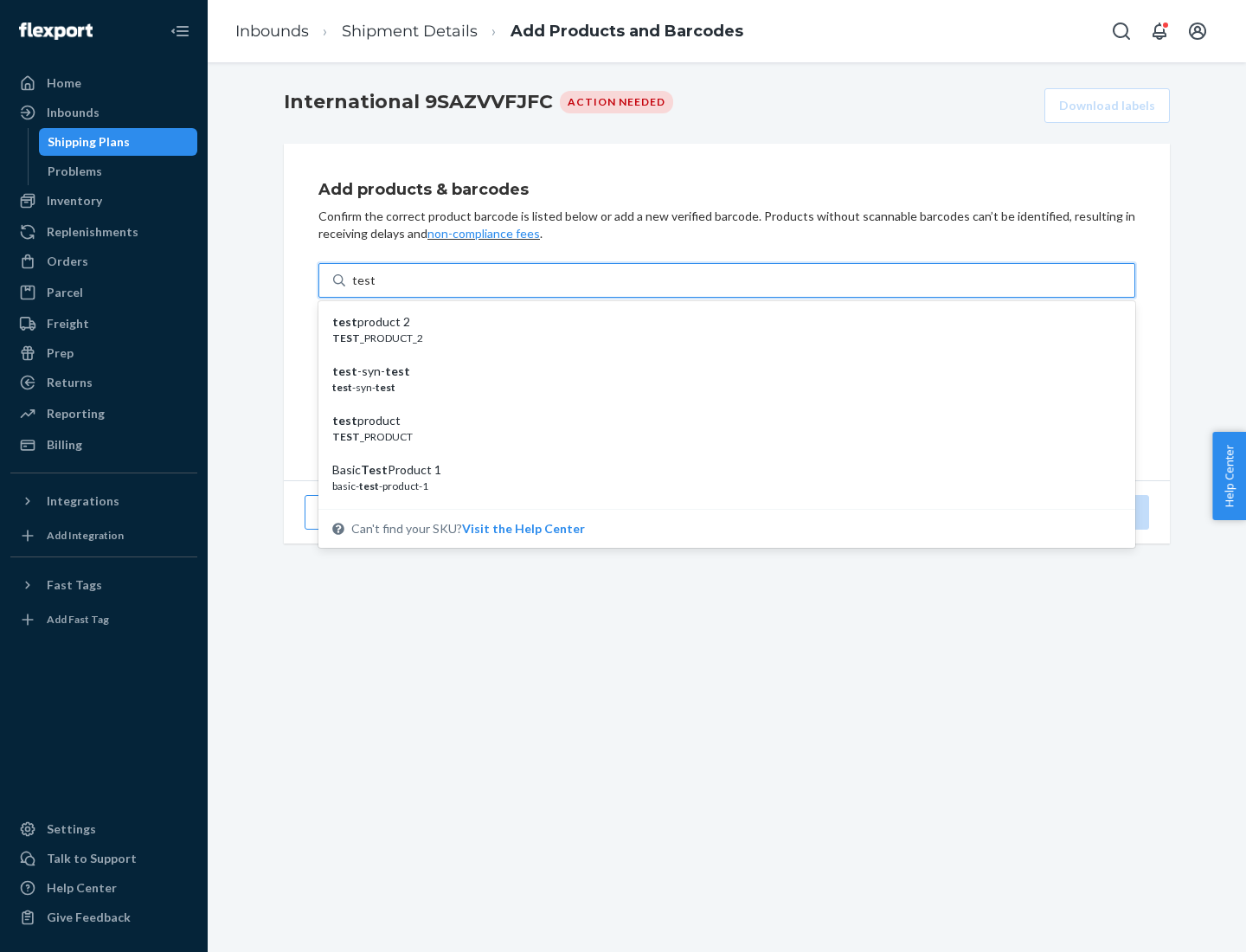
scroll to position [65, 0]
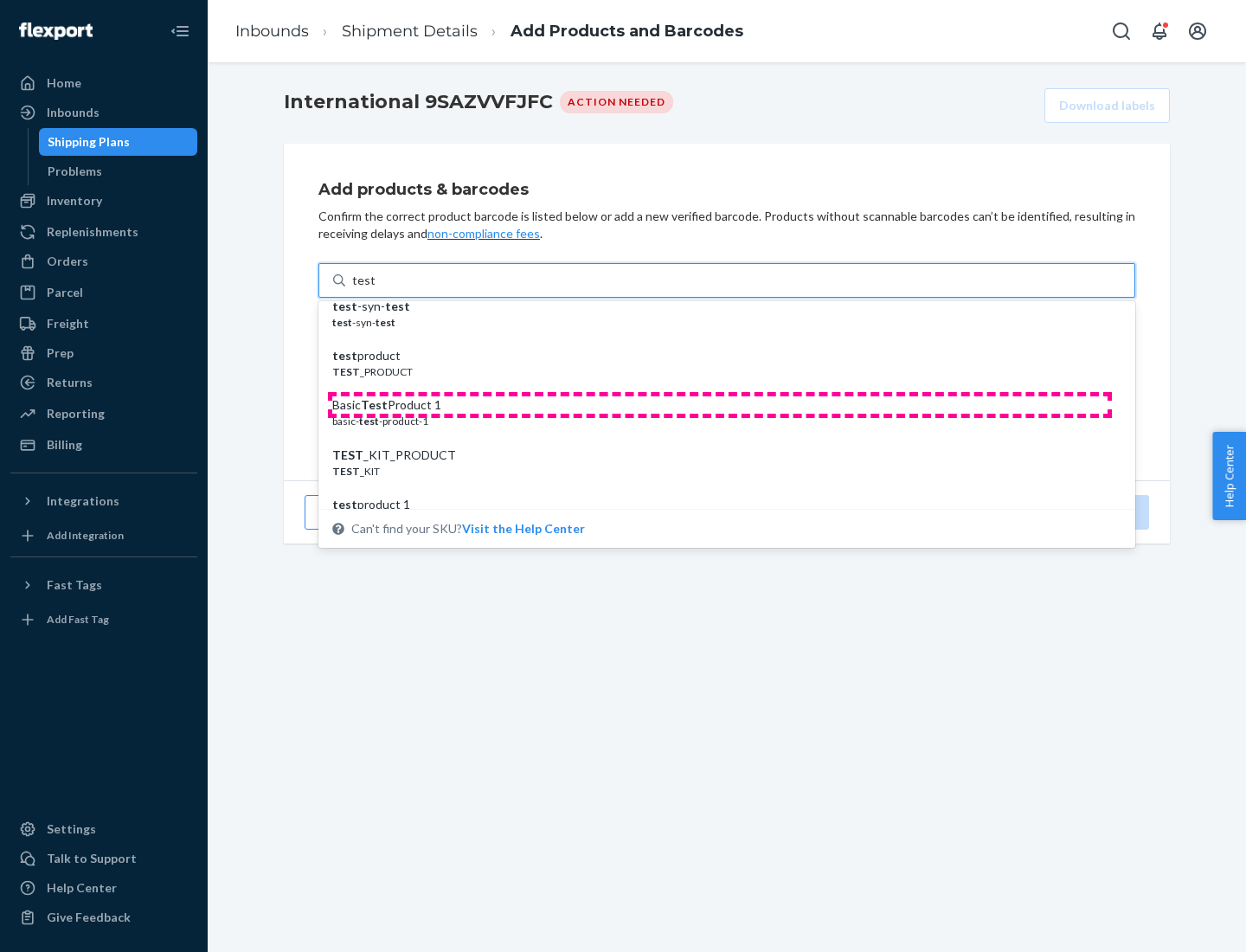
click at [720, 405] on div "Basic Test Product 1" at bounding box center [719, 405] width 775 height 17
click at [374, 289] on input "test" at bounding box center [363, 281] width 23 height 17
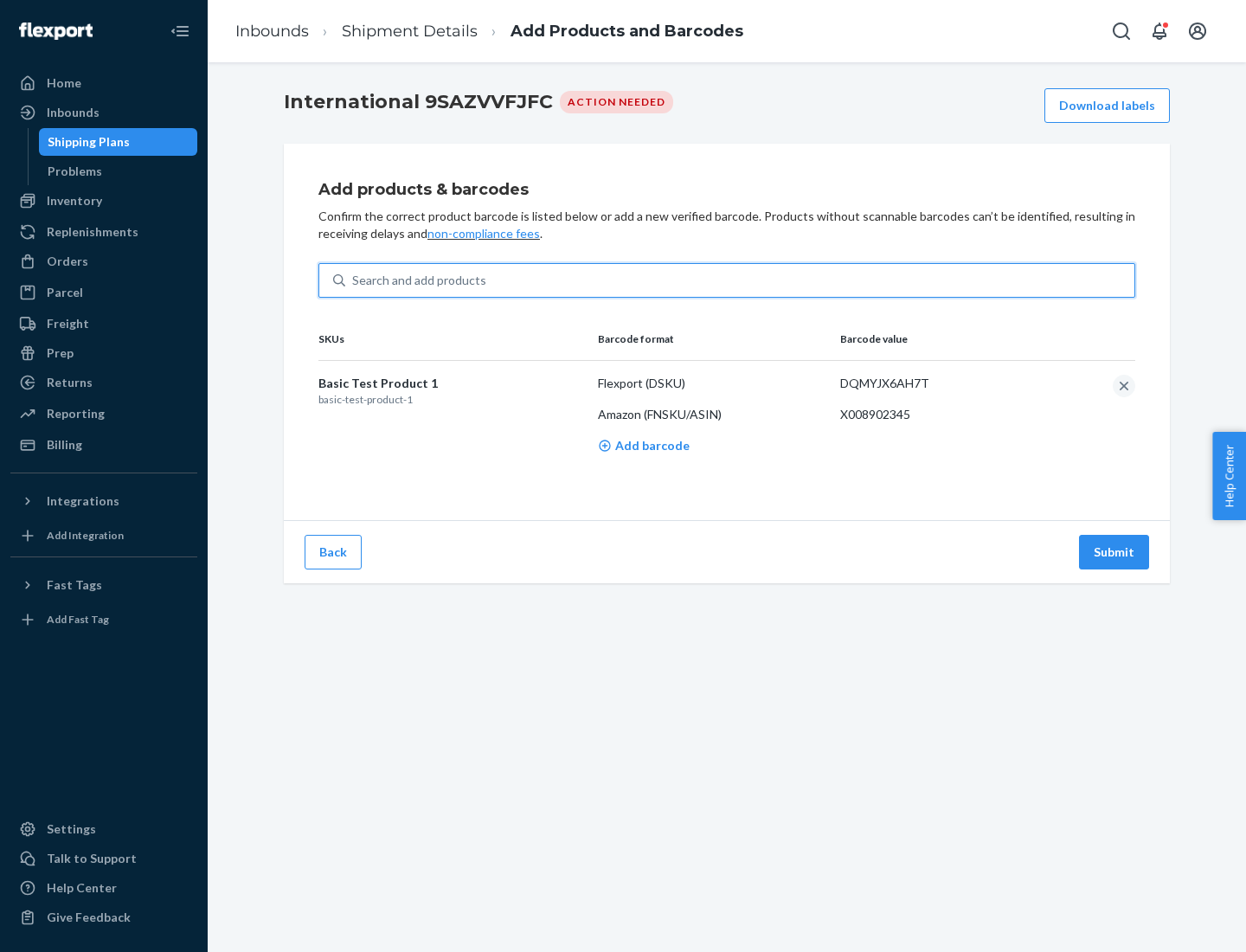
click at [1115, 552] on button "Submit" at bounding box center [1114, 552] width 70 height 35
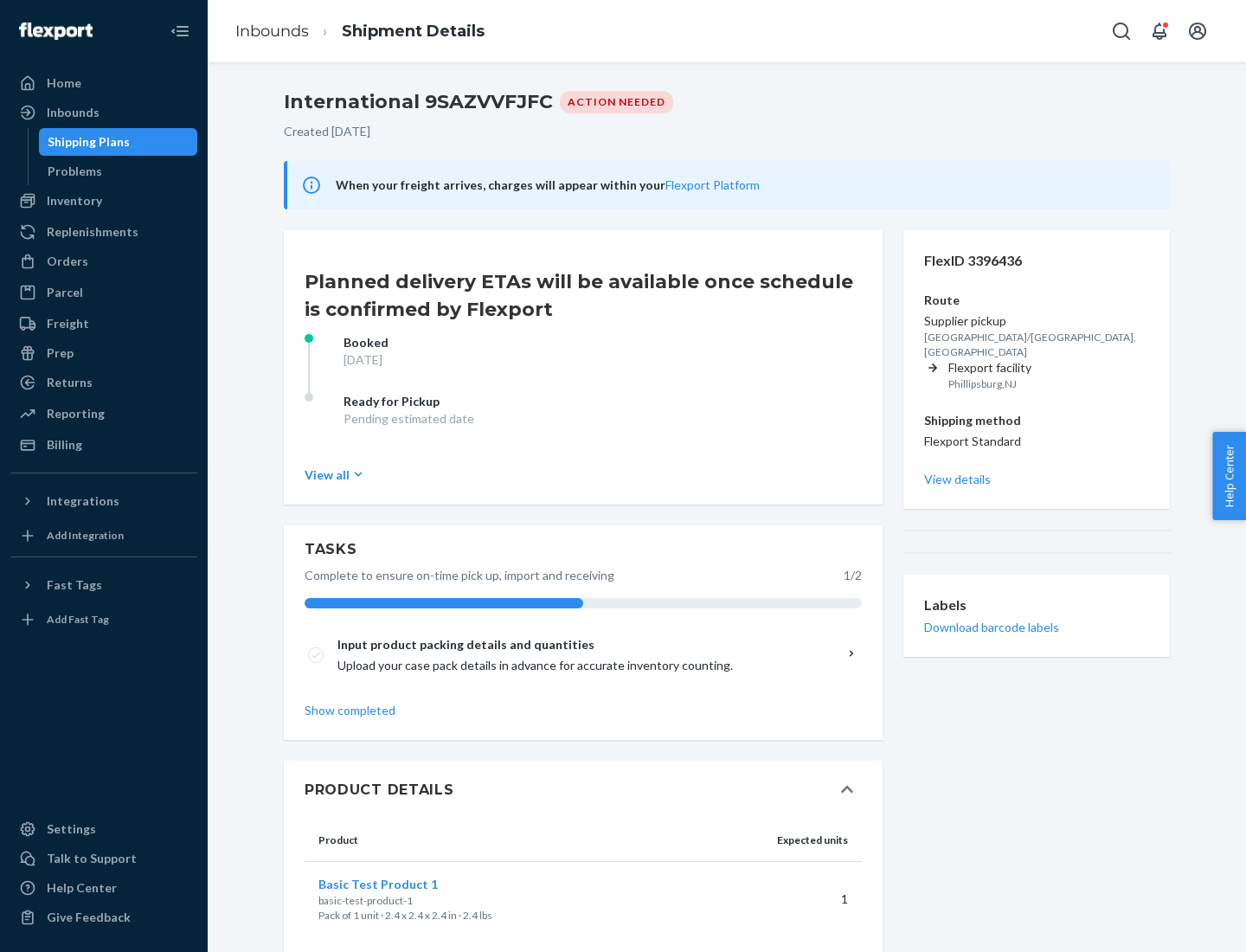
scroll to position [30, 0]
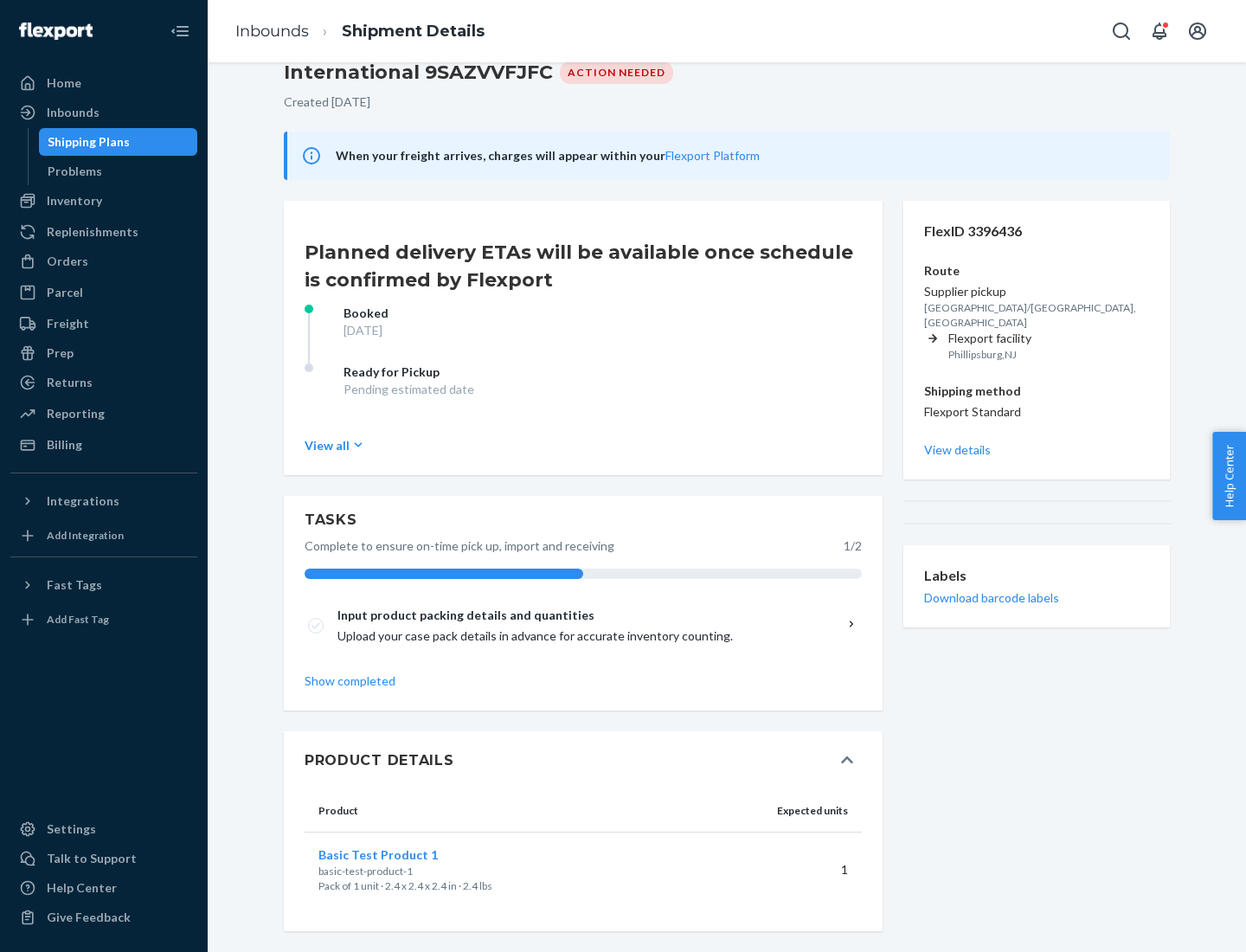
click at [406, 854] on span "Basic Test Product 1" at bounding box center [378, 854] width 119 height 15
